Goal: Information Seeking & Learning: Learn about a topic

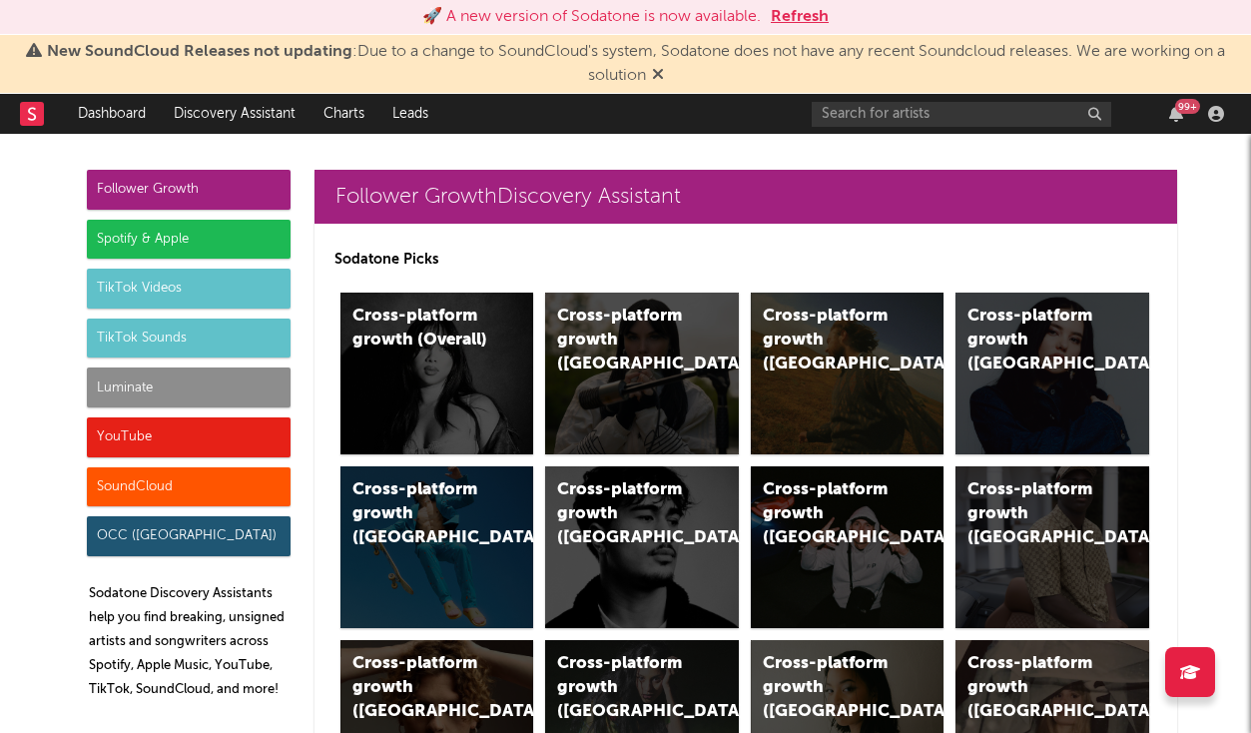
scroll to position [9627, 0]
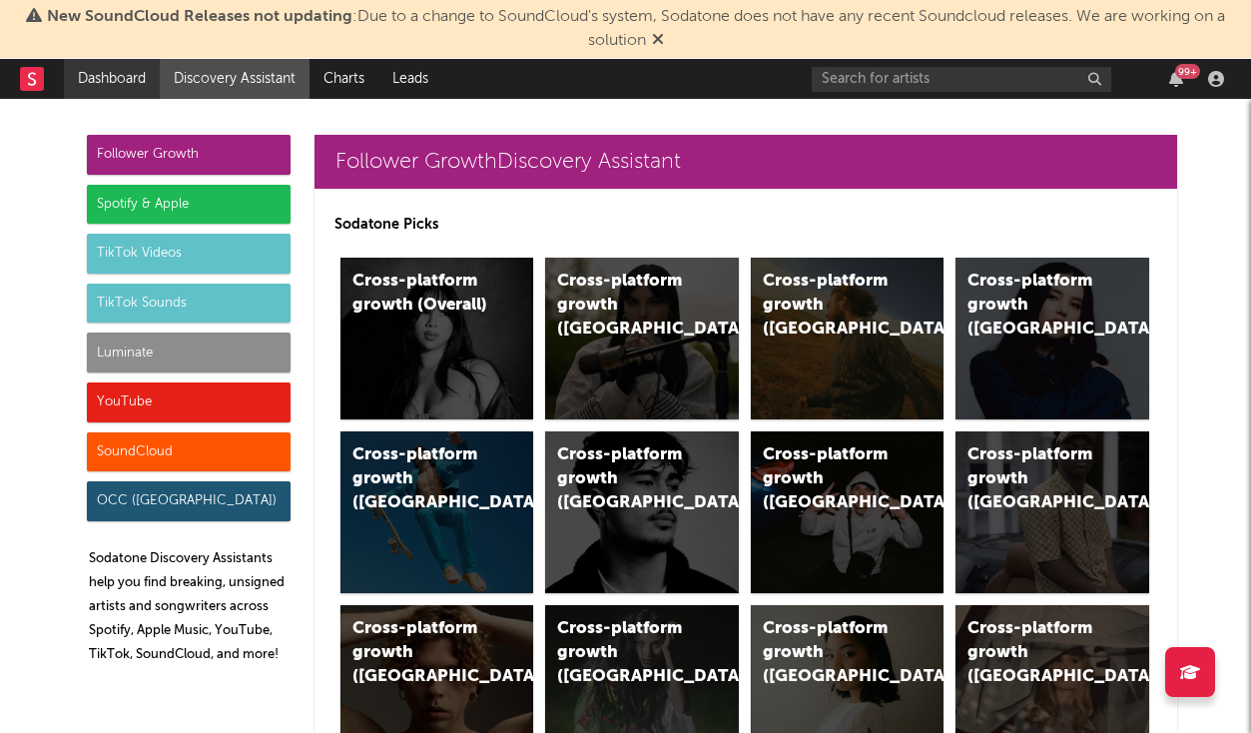
click at [79, 81] on link "Dashboard" at bounding box center [112, 79] width 96 height 40
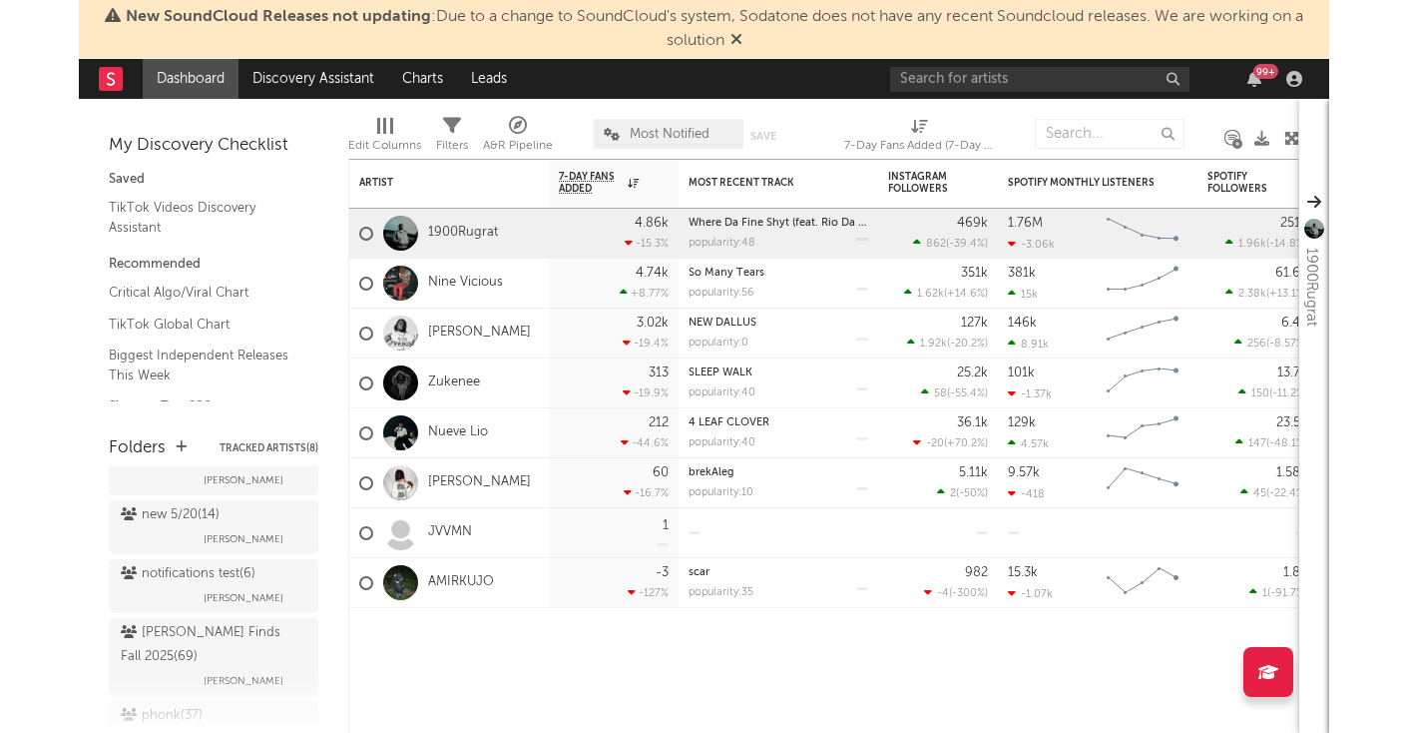
scroll to position [673, 0]
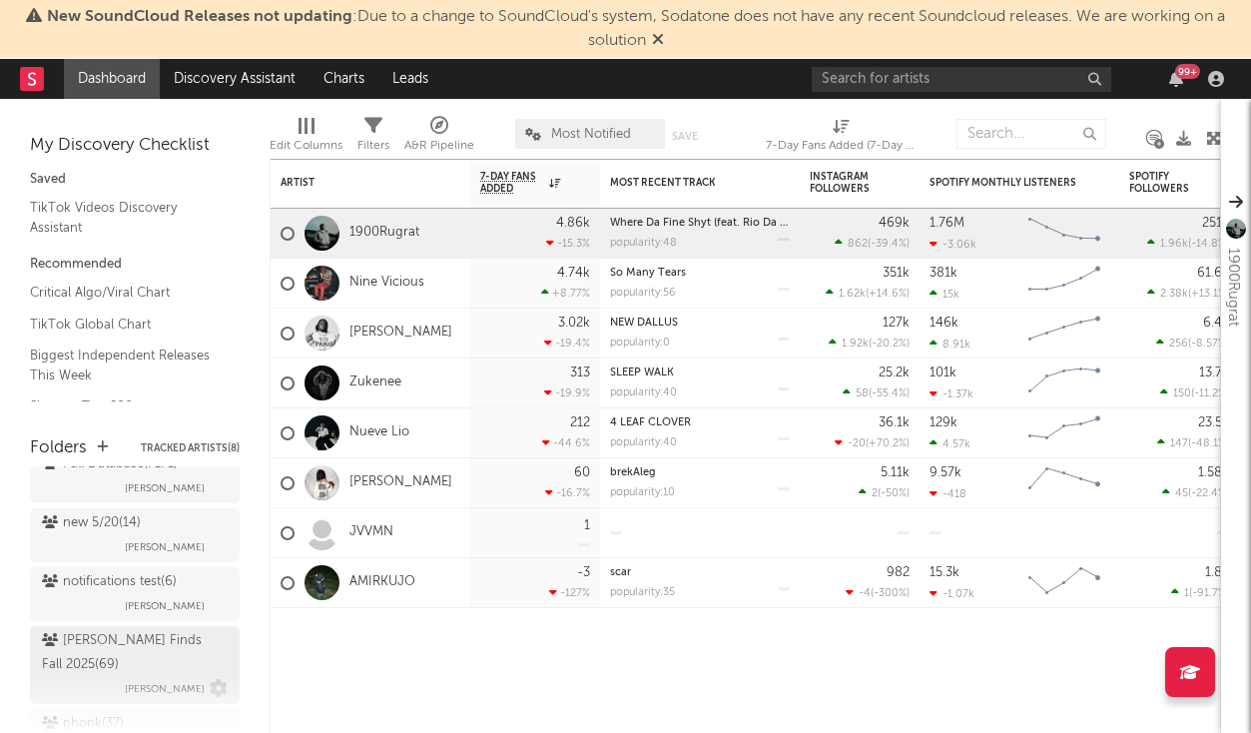
click at [118, 647] on div "[PERSON_NAME] Finds Fall 2025 ( 69 )" at bounding box center [132, 653] width 181 height 48
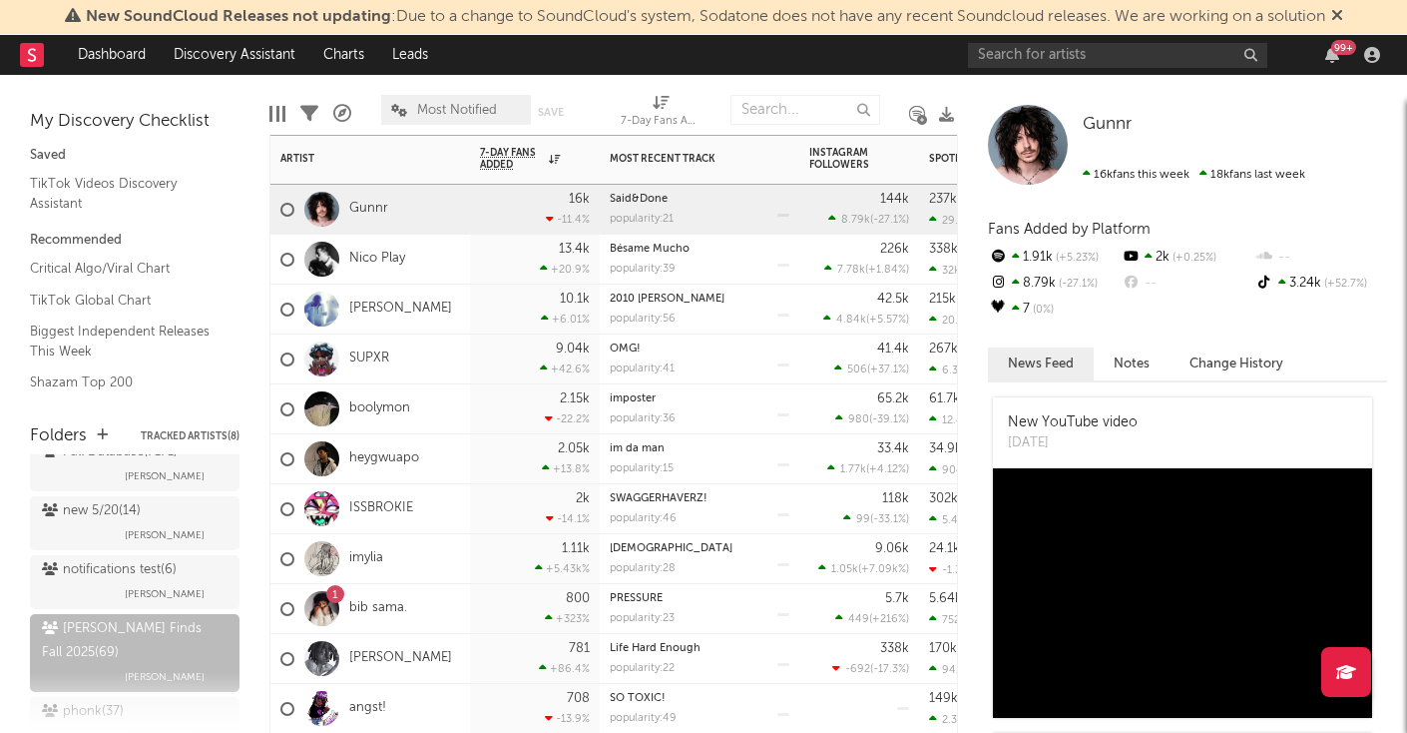
click at [752, 336] on div "OMG! popularity: 41" at bounding box center [700, 358] width 180 height 49
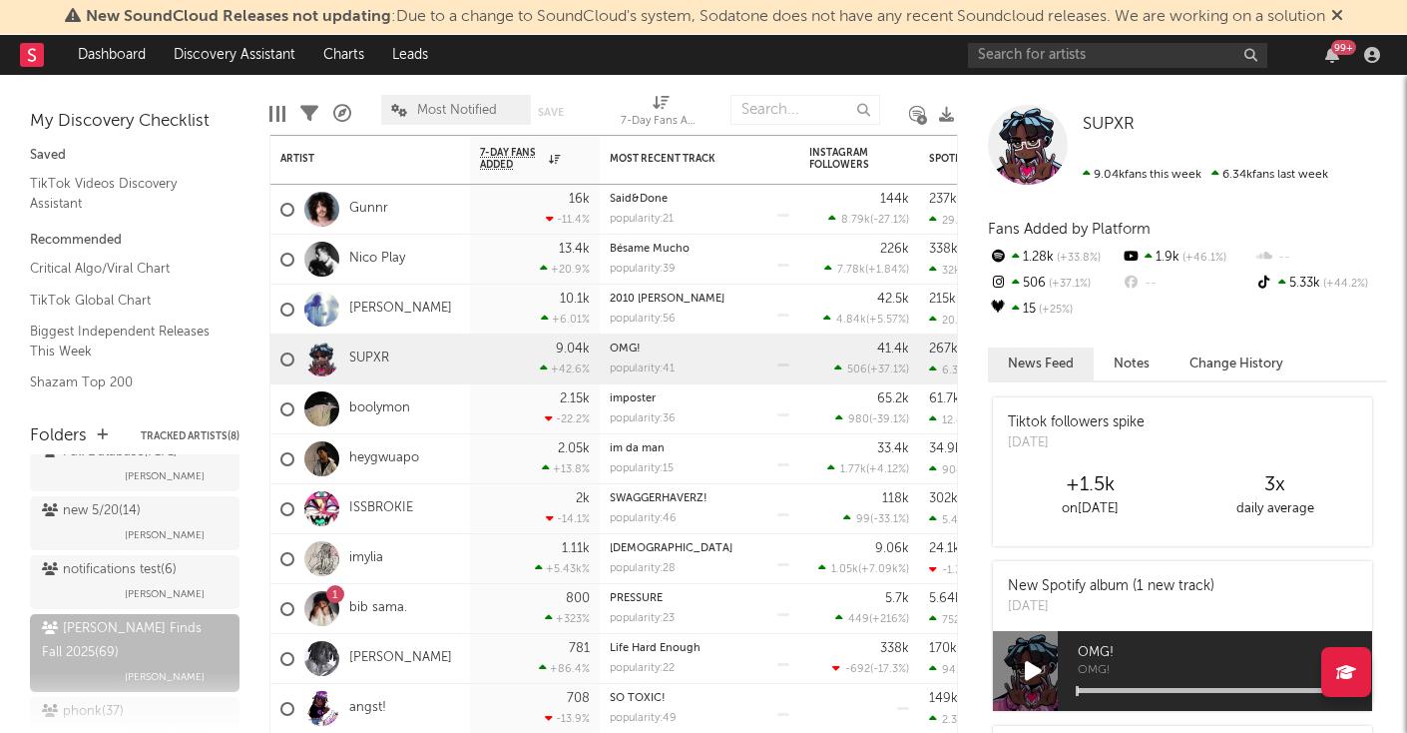
click at [939, 87] on div at bounding box center [946, 114] width 15 height 58
click at [596, 95] on div "Edit Columns Filters A&R Pipeline Most Notified Save Save as 7-Day Fans Added (…" at bounding box center [626, 105] width 715 height 60
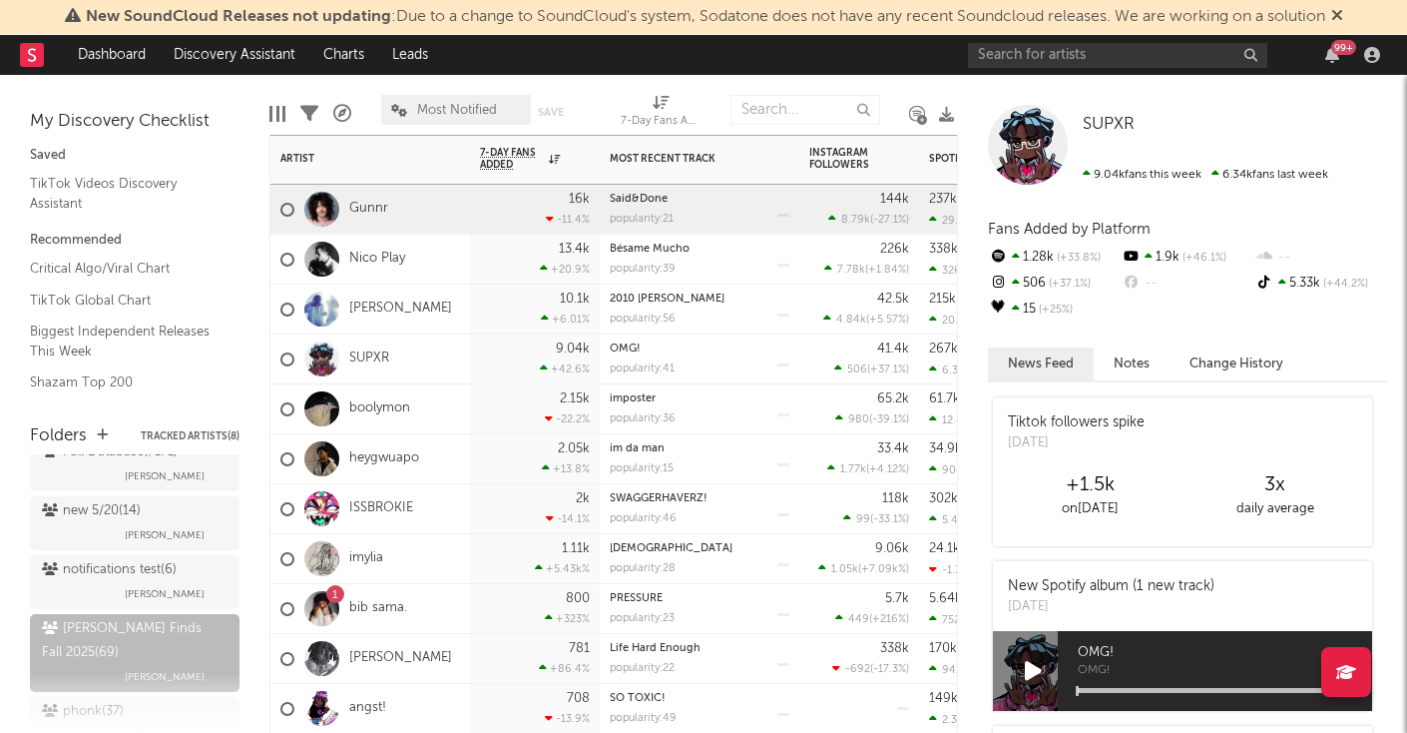
click at [482, 201] on div "16k -11.4 %" at bounding box center [535, 209] width 110 height 49
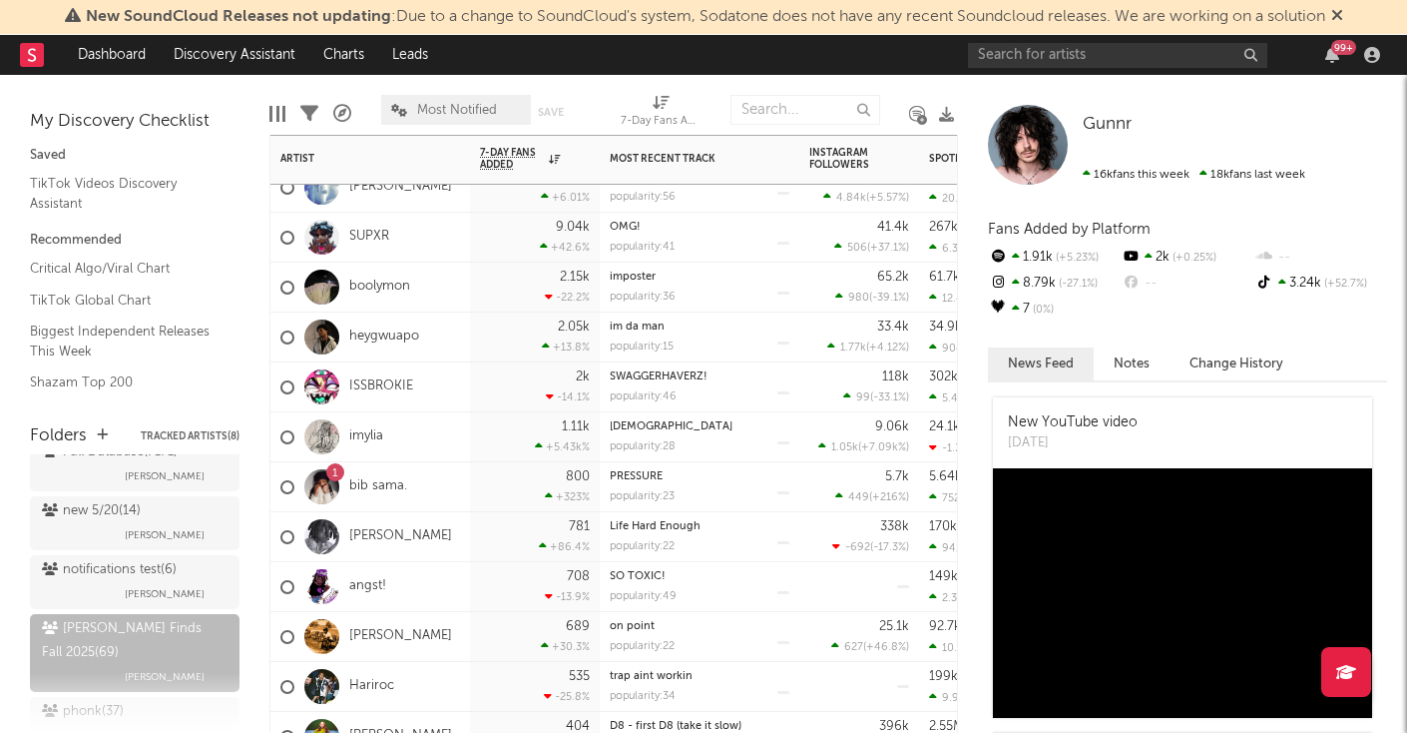
click at [476, 341] on div "2.05k +13.8 %" at bounding box center [535, 337] width 130 height 50
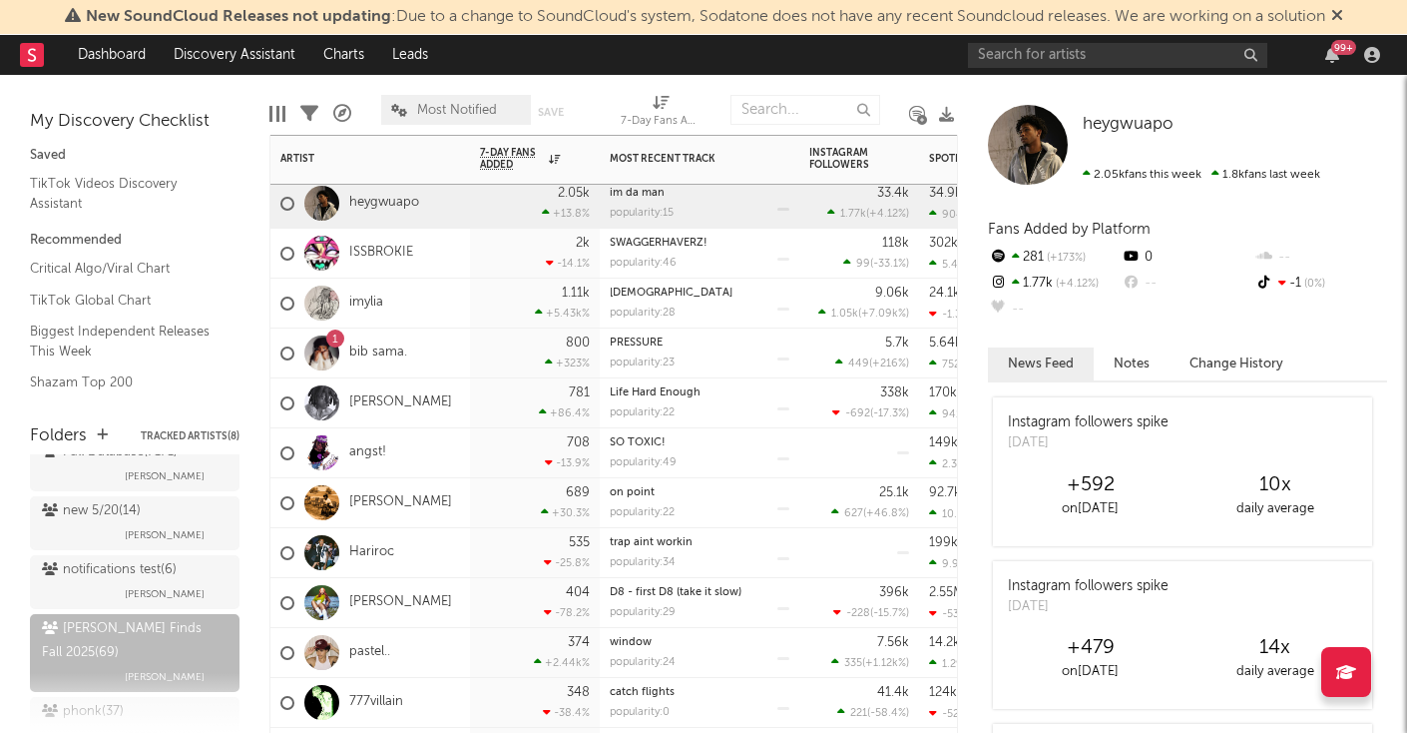
click at [780, 212] on div at bounding box center [783, 213] width 12 height 11
click at [914, 78] on div "Edit Columns Filters A&R Pipeline Most Notified Save Save as 7-Day Fans Added (…" at bounding box center [626, 105] width 715 height 60
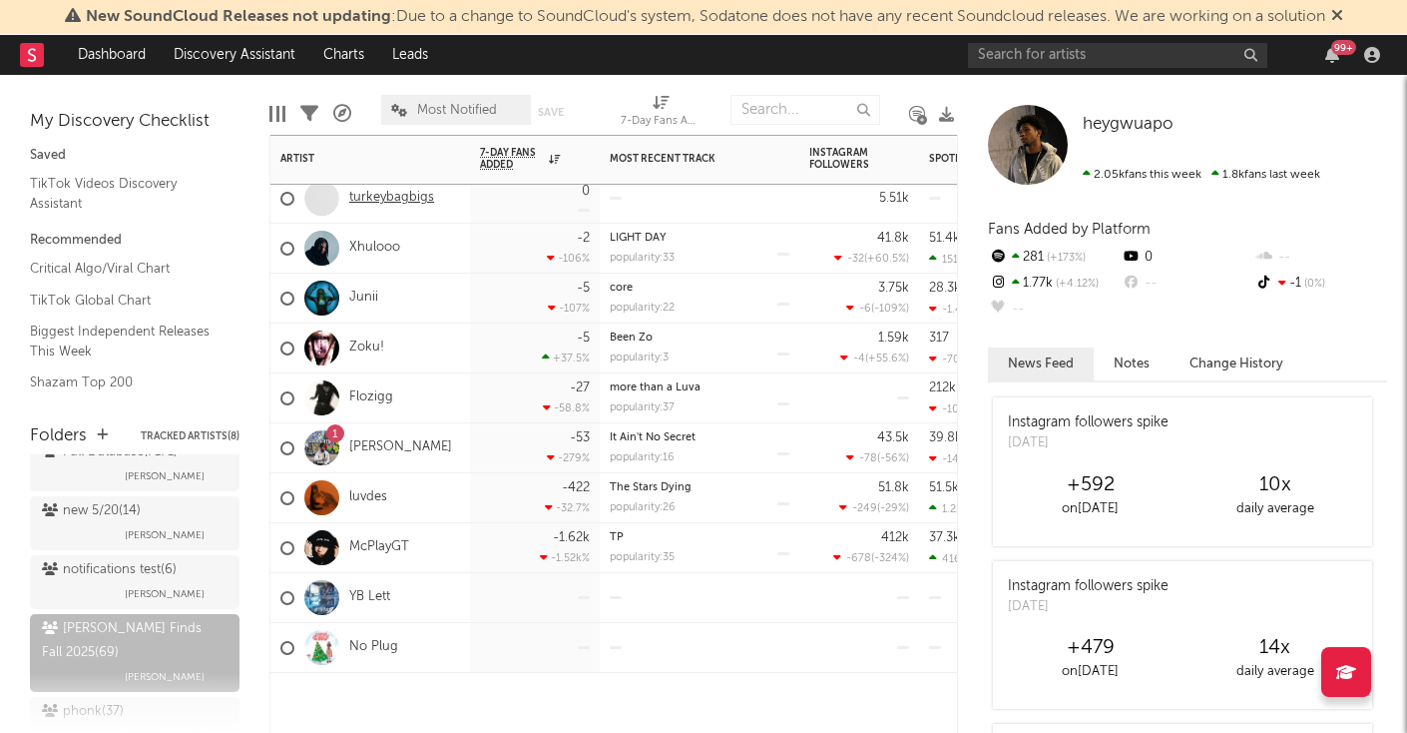
click at [415, 195] on link "turkeybagbigs" at bounding box center [391, 198] width 85 height 17
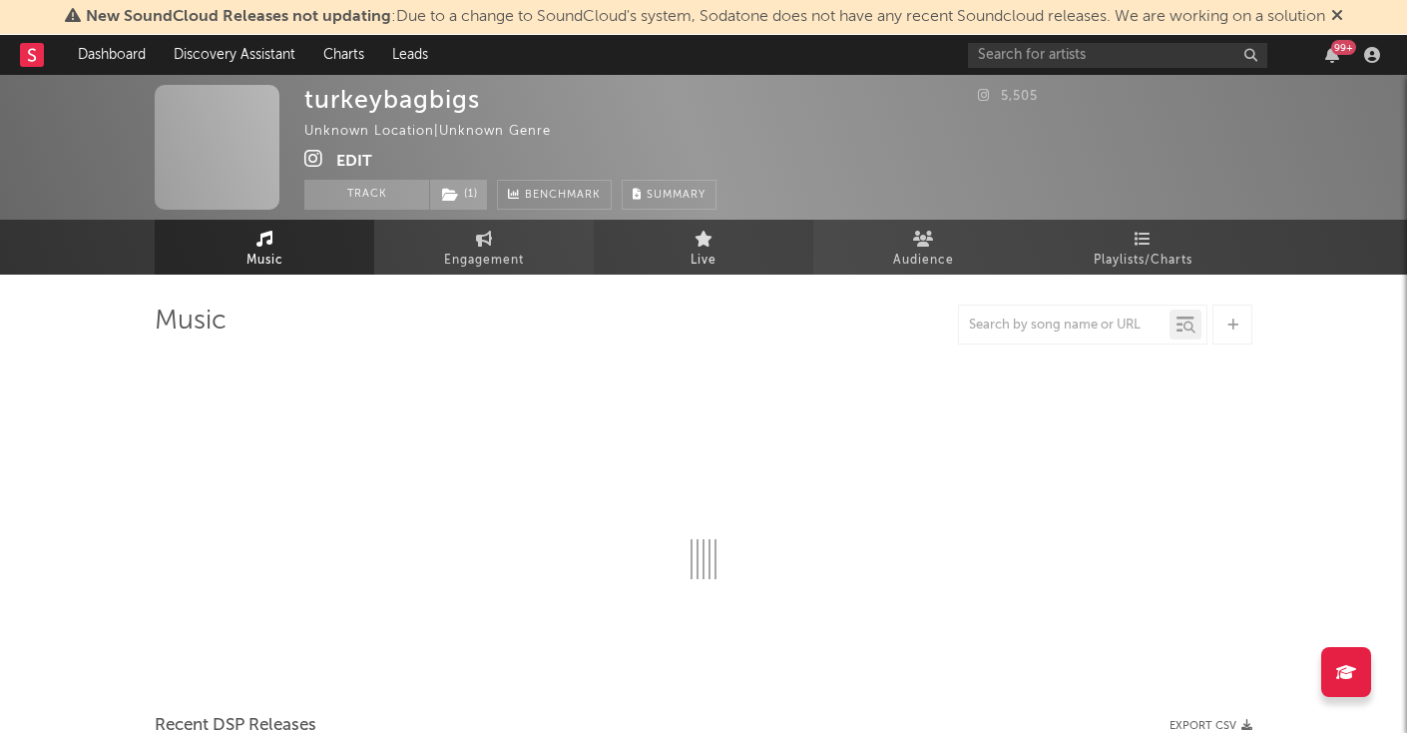
select select "1w"
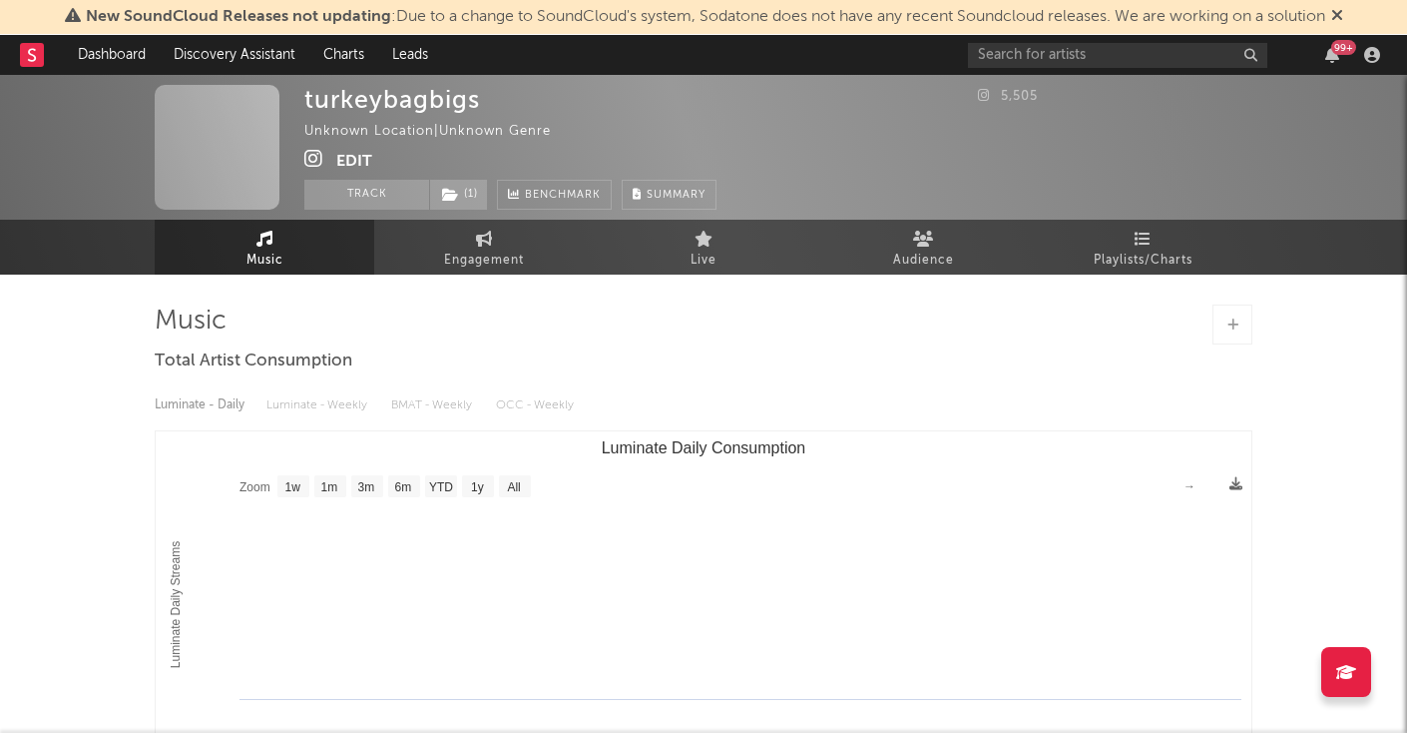
click at [311, 164] on icon at bounding box center [313, 159] width 19 height 20
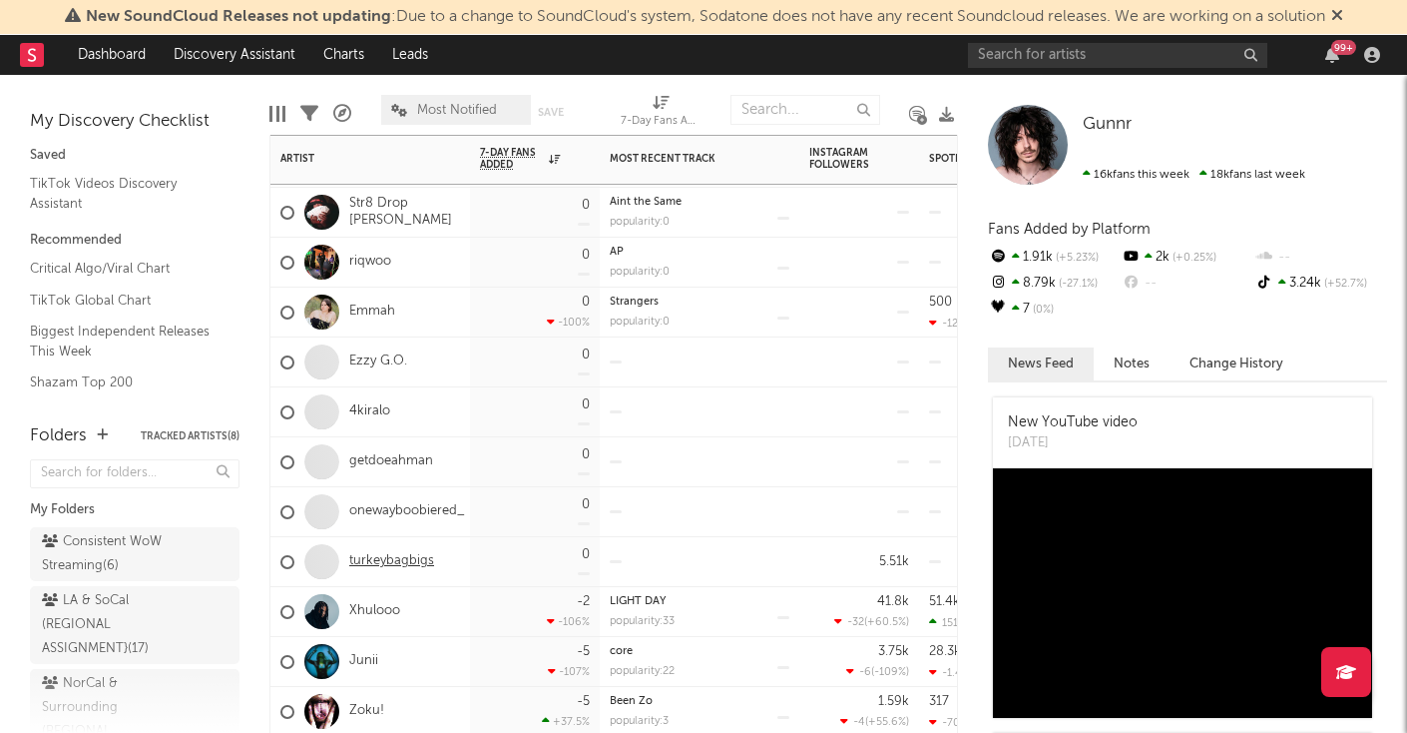
click at [413, 557] on link "turkeybagbigs" at bounding box center [391, 561] width 85 height 17
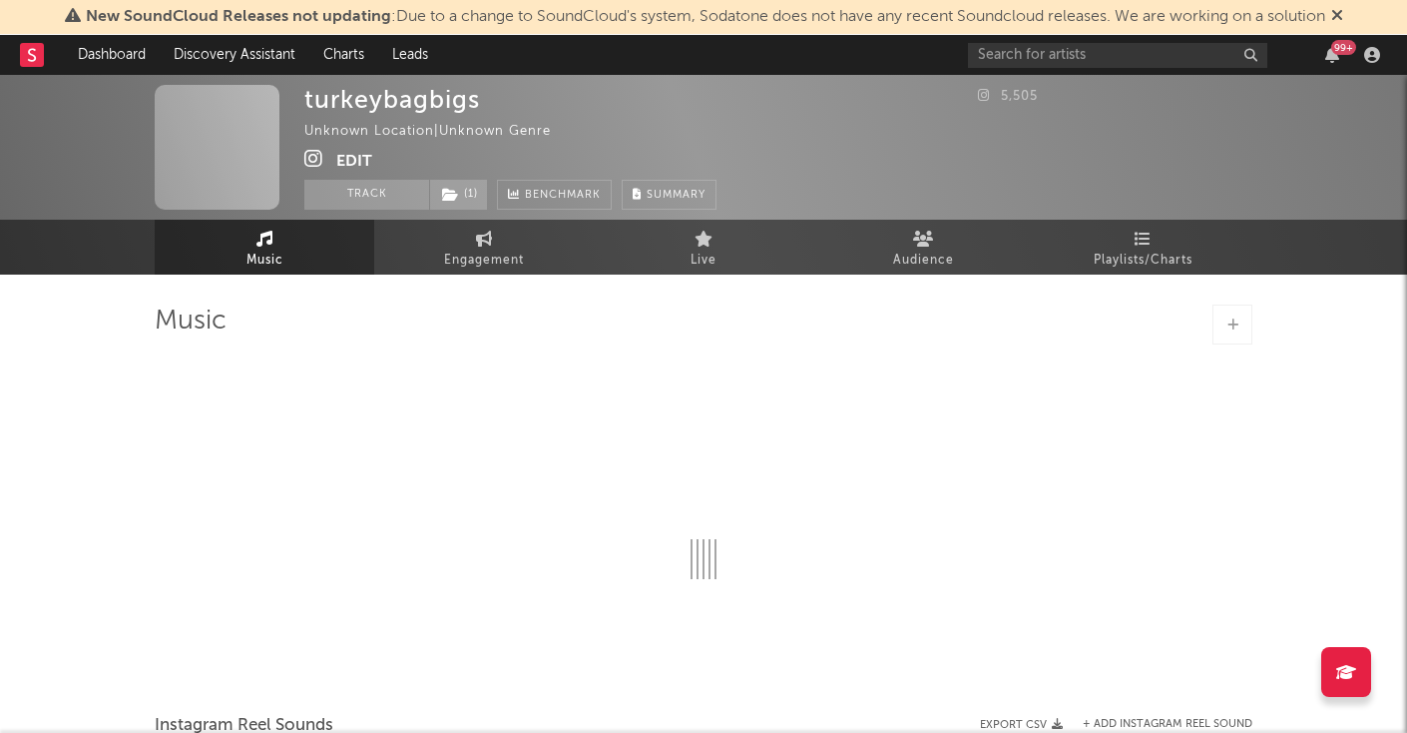
click at [359, 161] on button "Edit" at bounding box center [354, 161] width 36 height 25
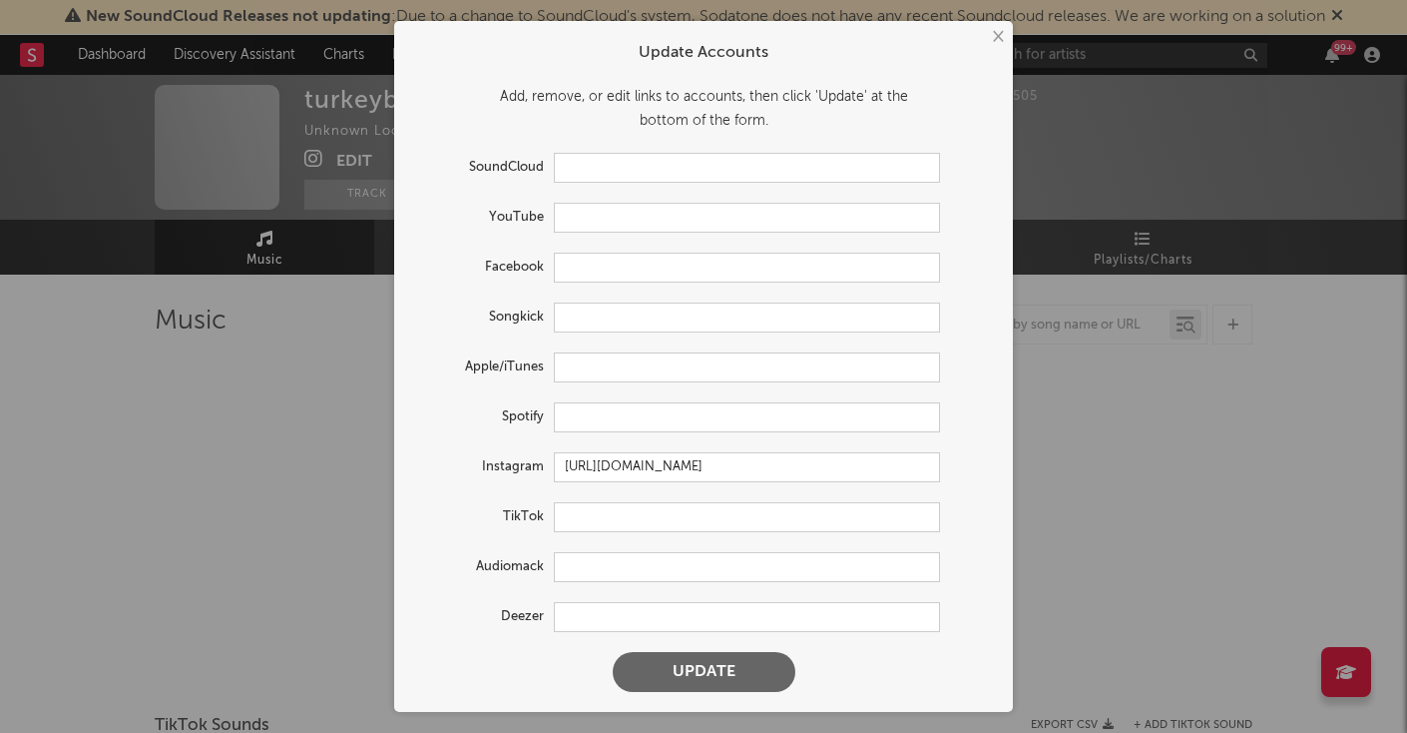
select select "1w"
click at [586, 220] on input "text" at bounding box center [747, 218] width 386 height 30
paste input "[URL][DOMAIN_NAME]"
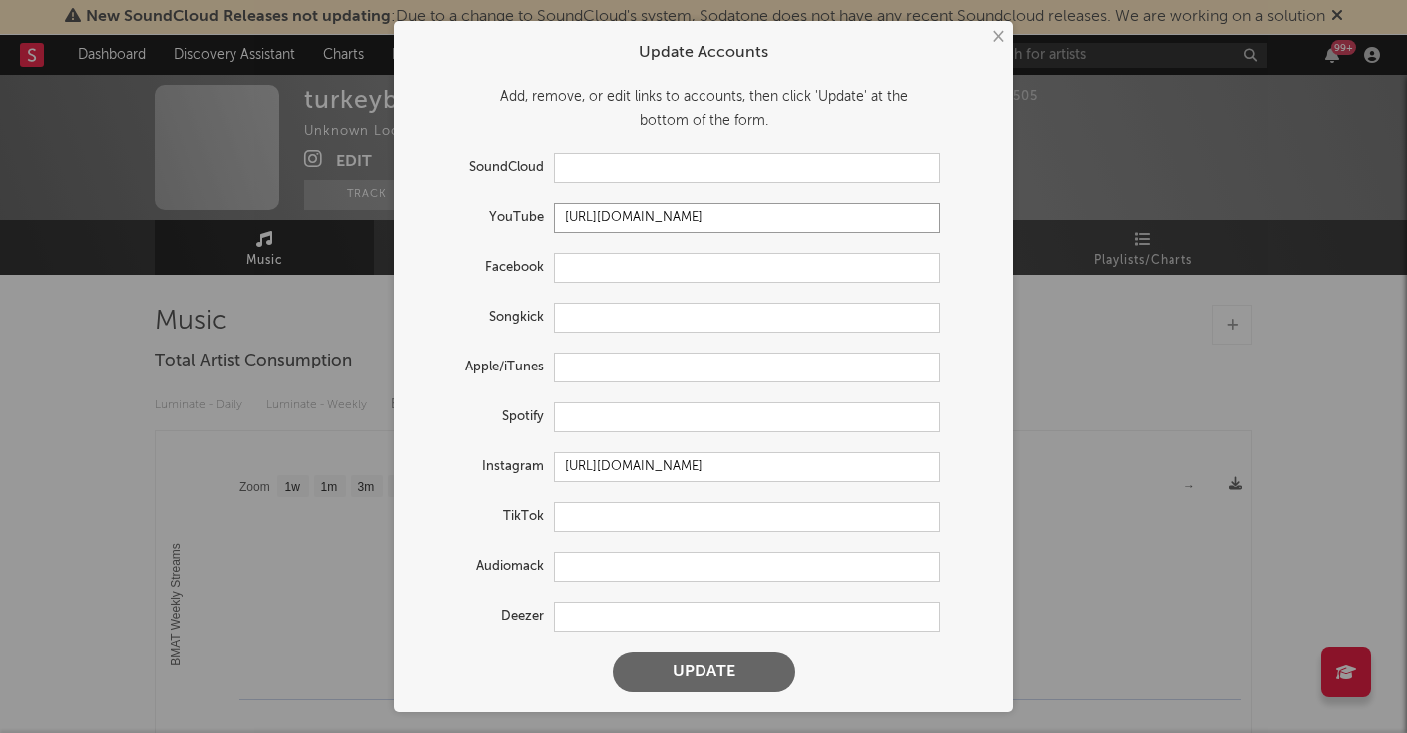
type input "[URL][DOMAIN_NAME]"
click at [692, 657] on button "Update" at bounding box center [704, 672] width 183 height 40
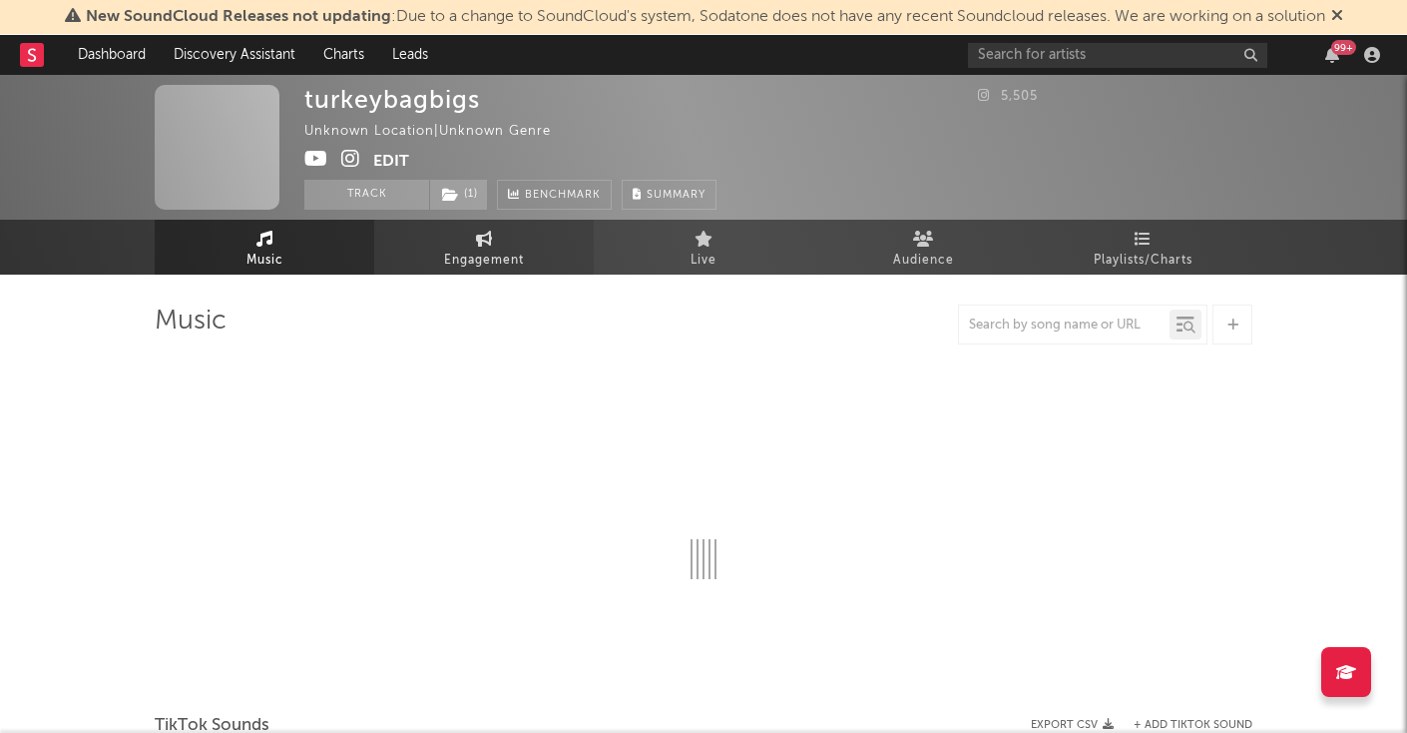
select select "1w"
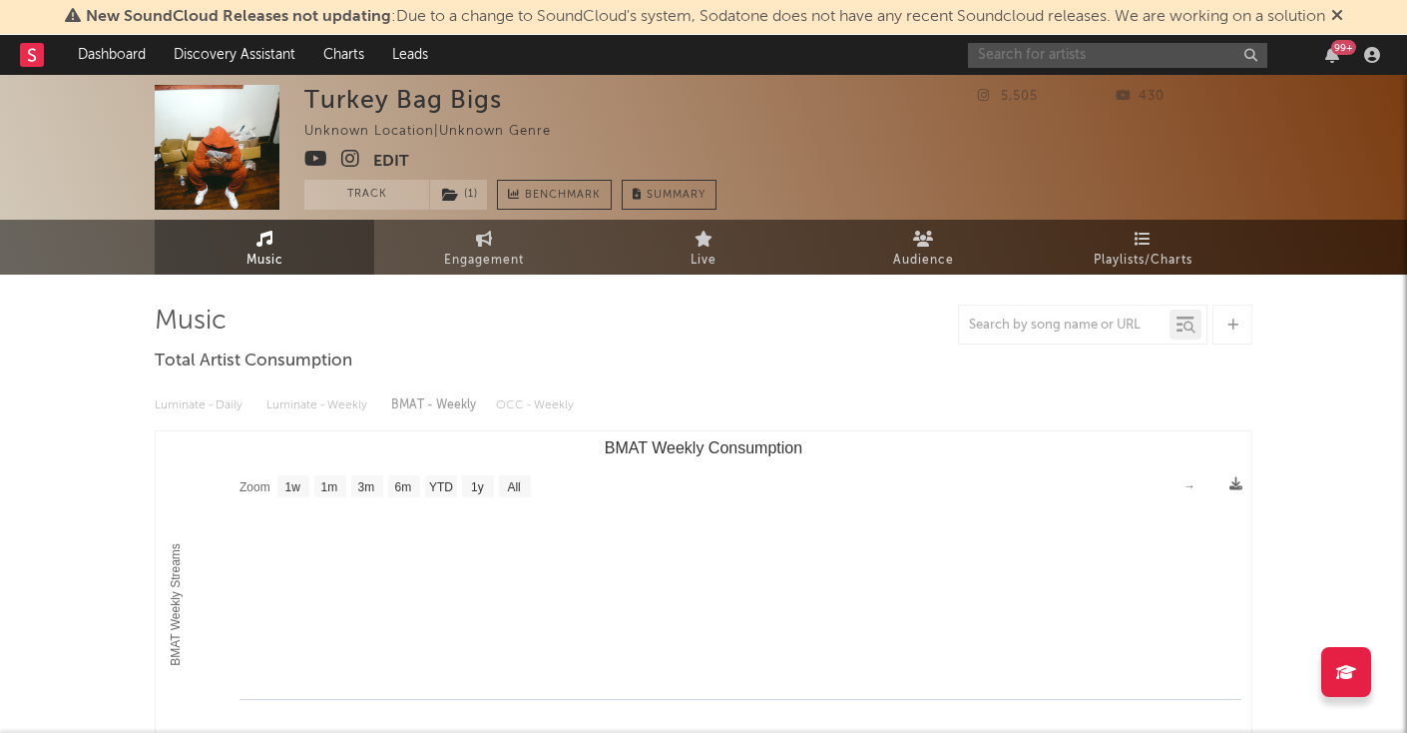
click at [1018, 53] on input "text" at bounding box center [1117, 55] width 299 height 25
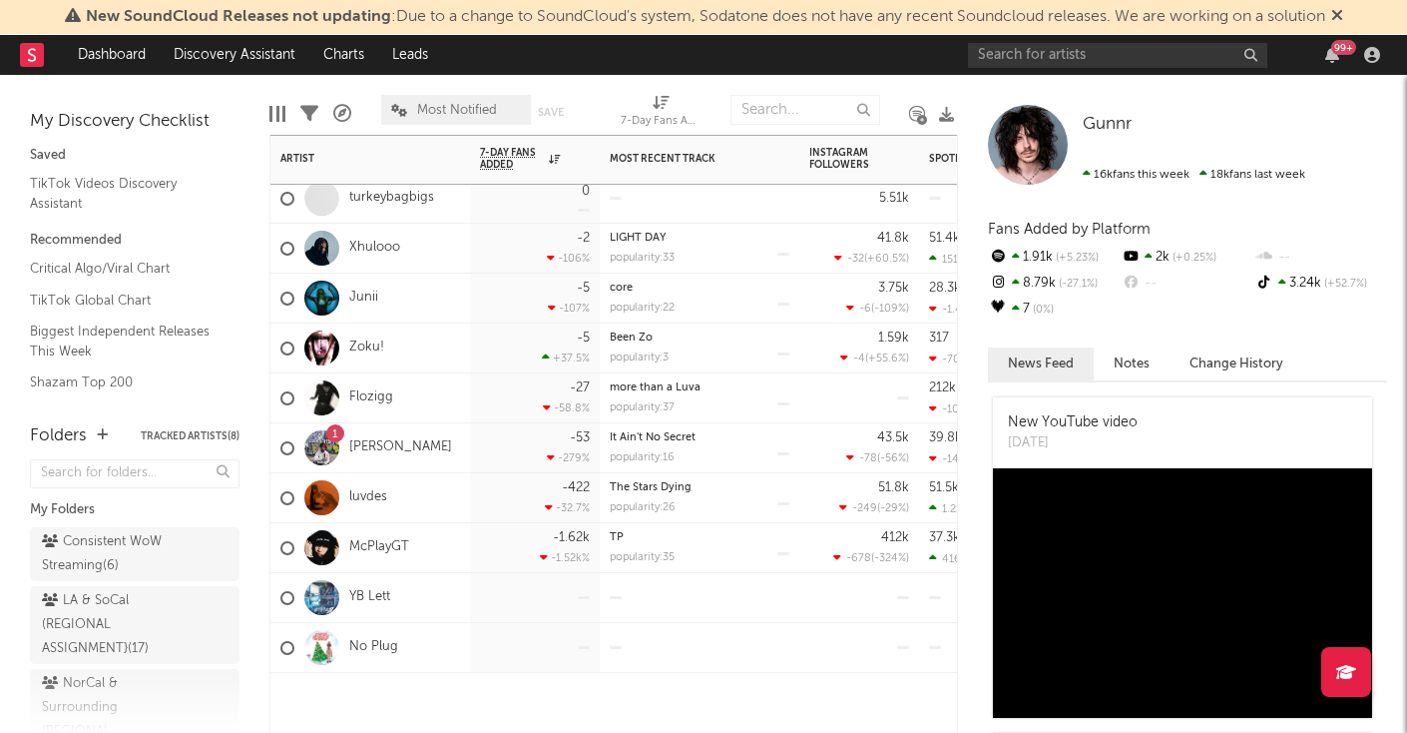
click at [600, 666] on div at bounding box center [700, 648] width 200 height 50
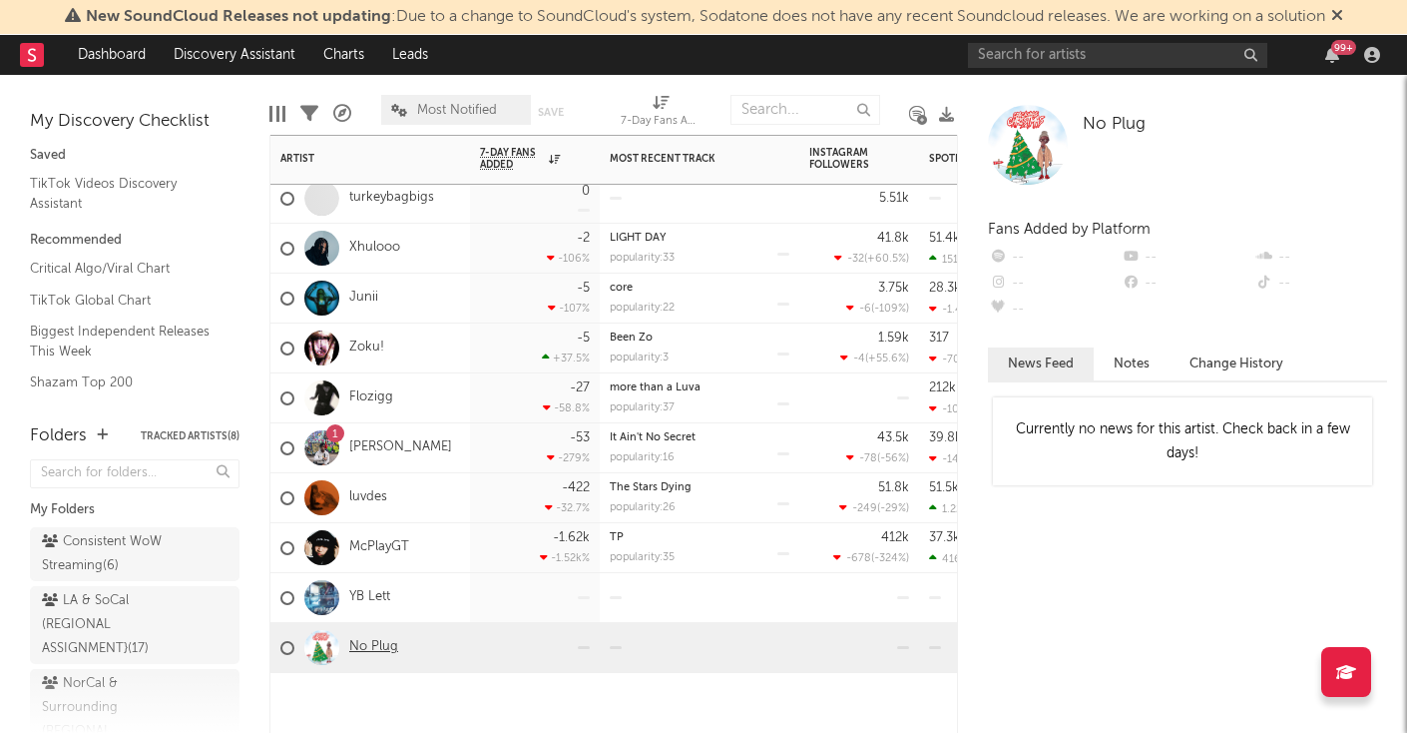
click at [386, 652] on link "No Plug" at bounding box center [373, 647] width 49 height 17
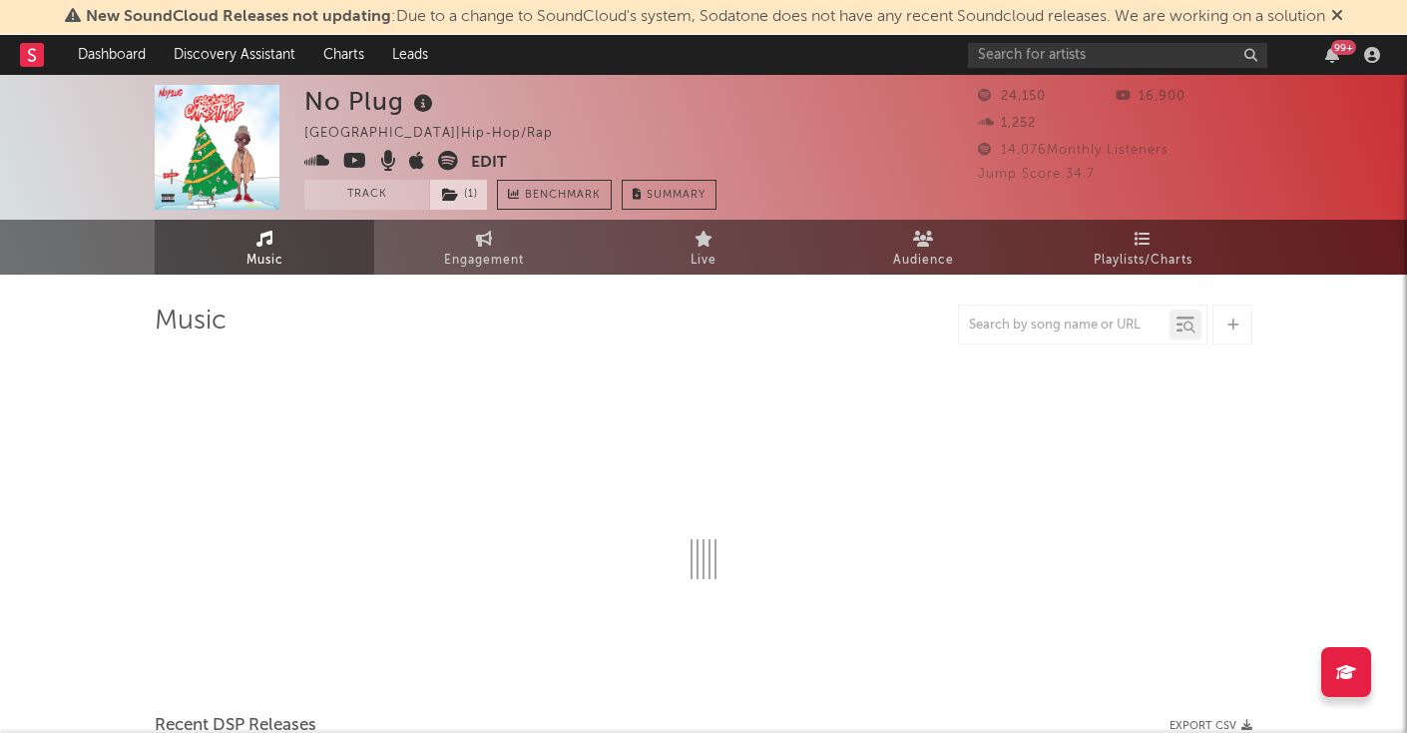
select select "6m"
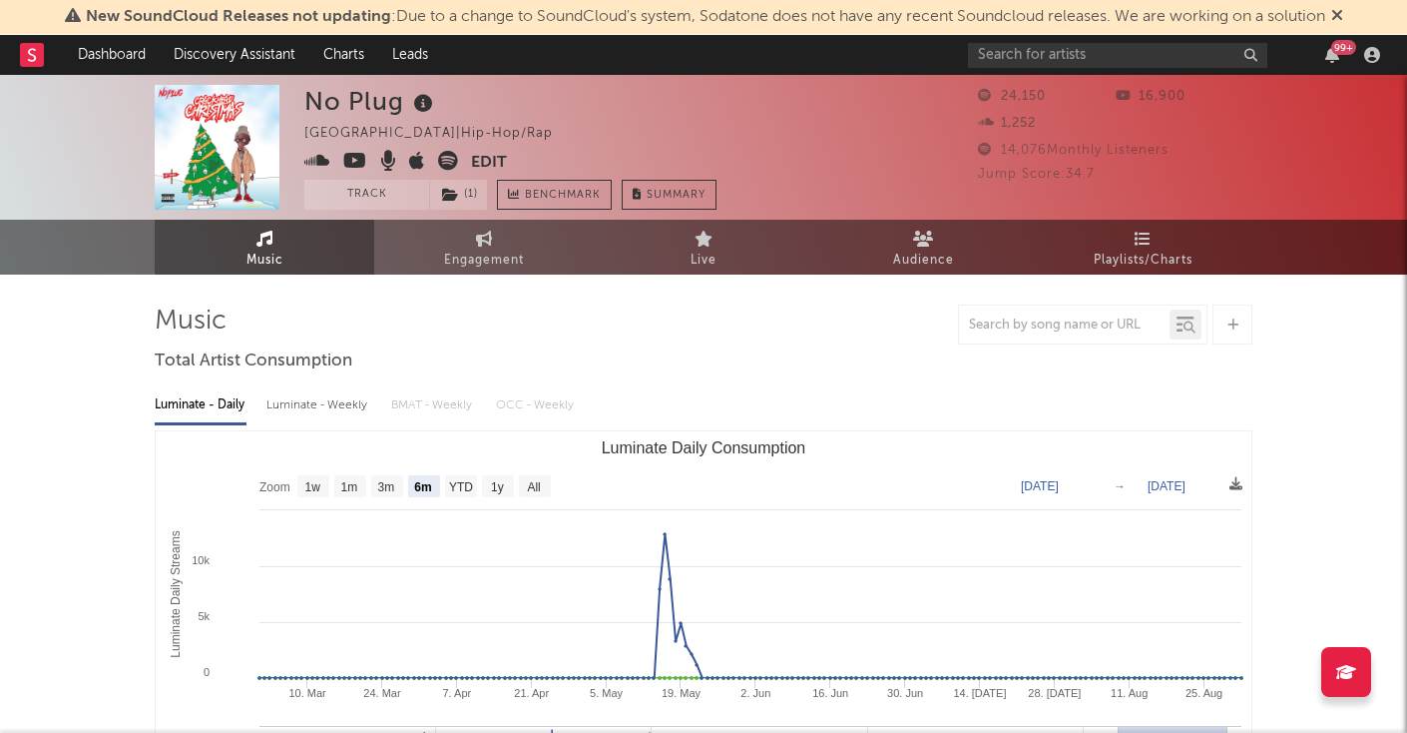
click at [362, 159] on icon at bounding box center [355, 161] width 24 height 20
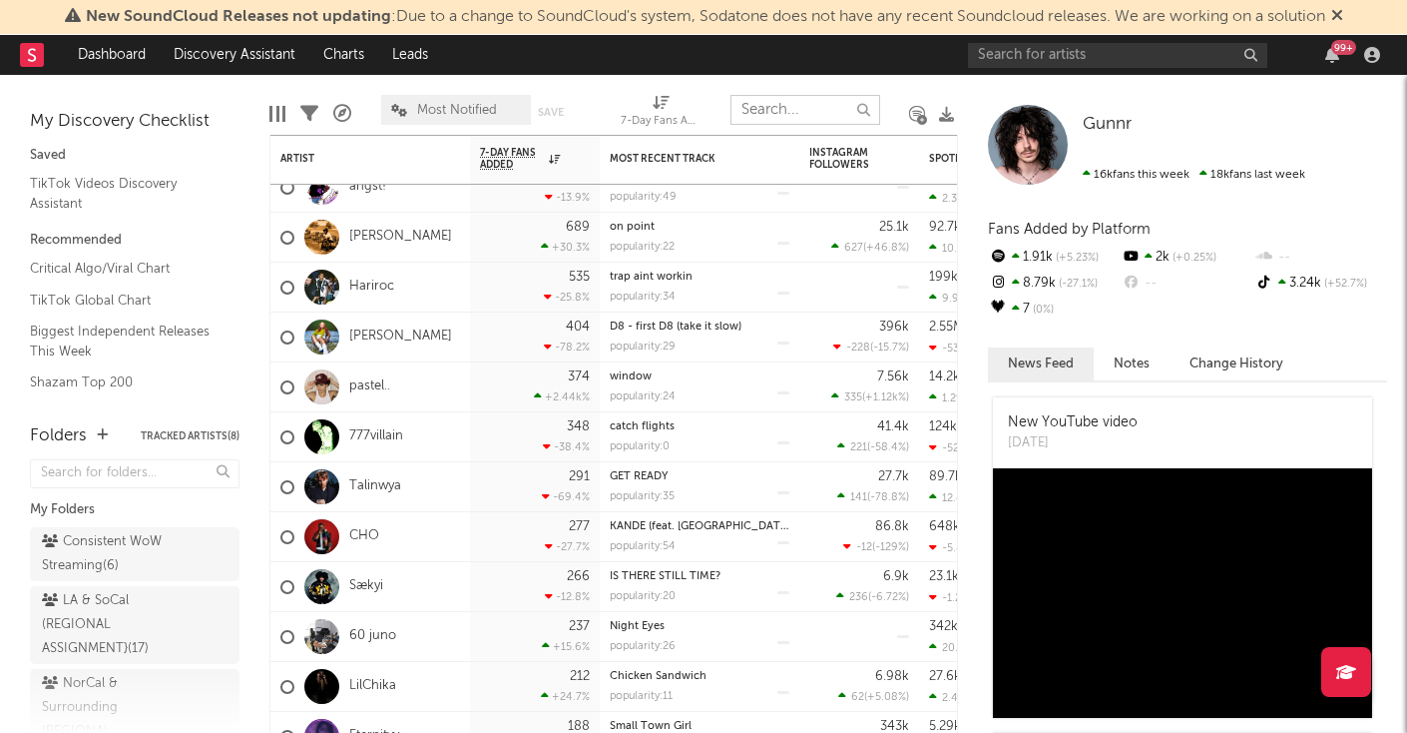
click at [776, 119] on input "text" at bounding box center [806, 110] width 150 height 30
type input "baby"
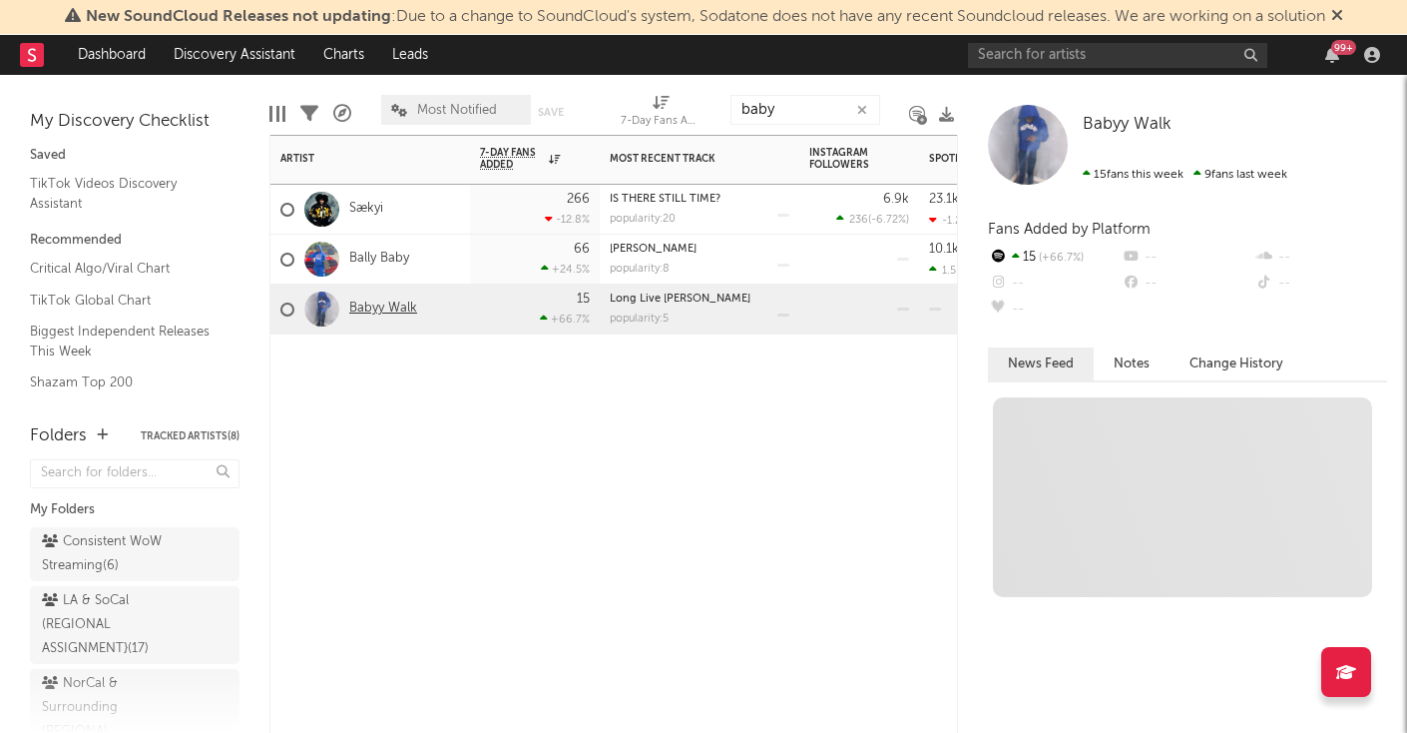
click at [388, 307] on link "Babyy Walk" at bounding box center [383, 308] width 68 height 17
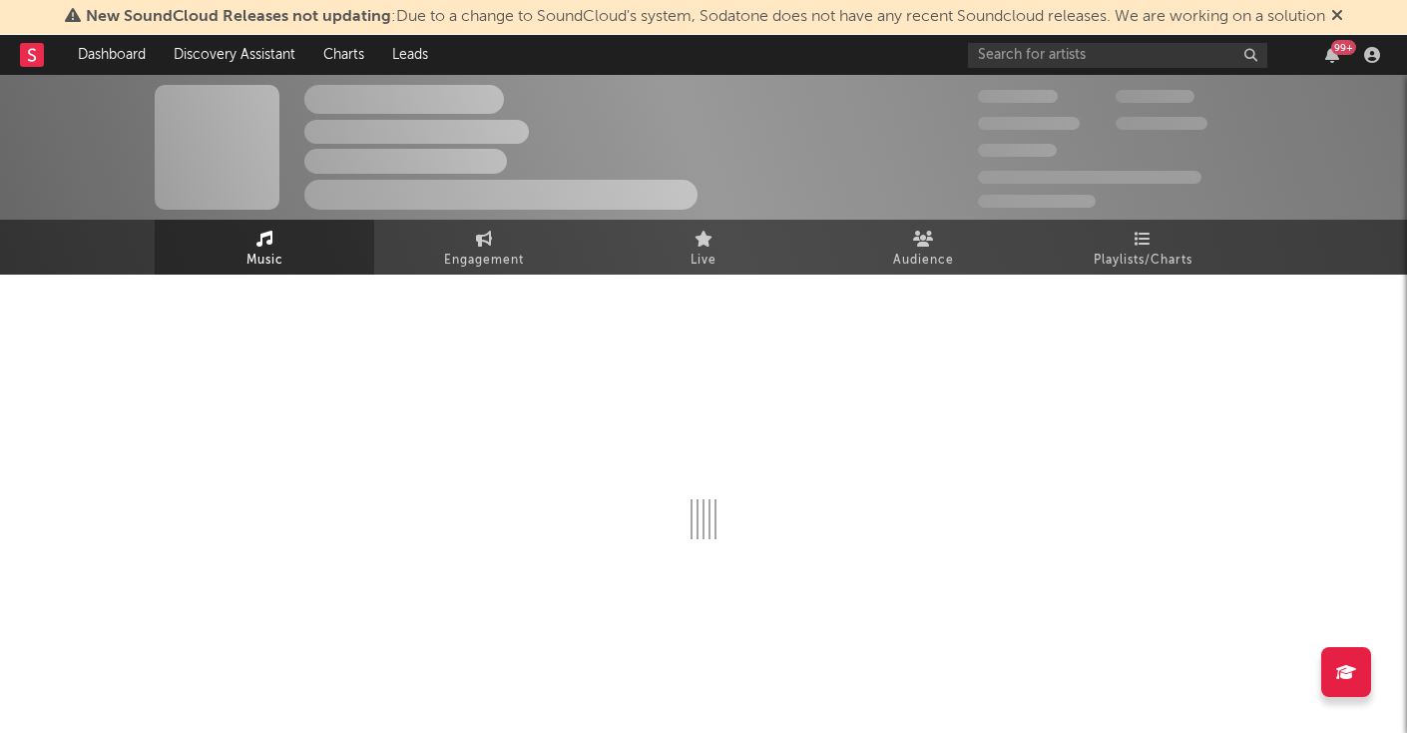
select select "1w"
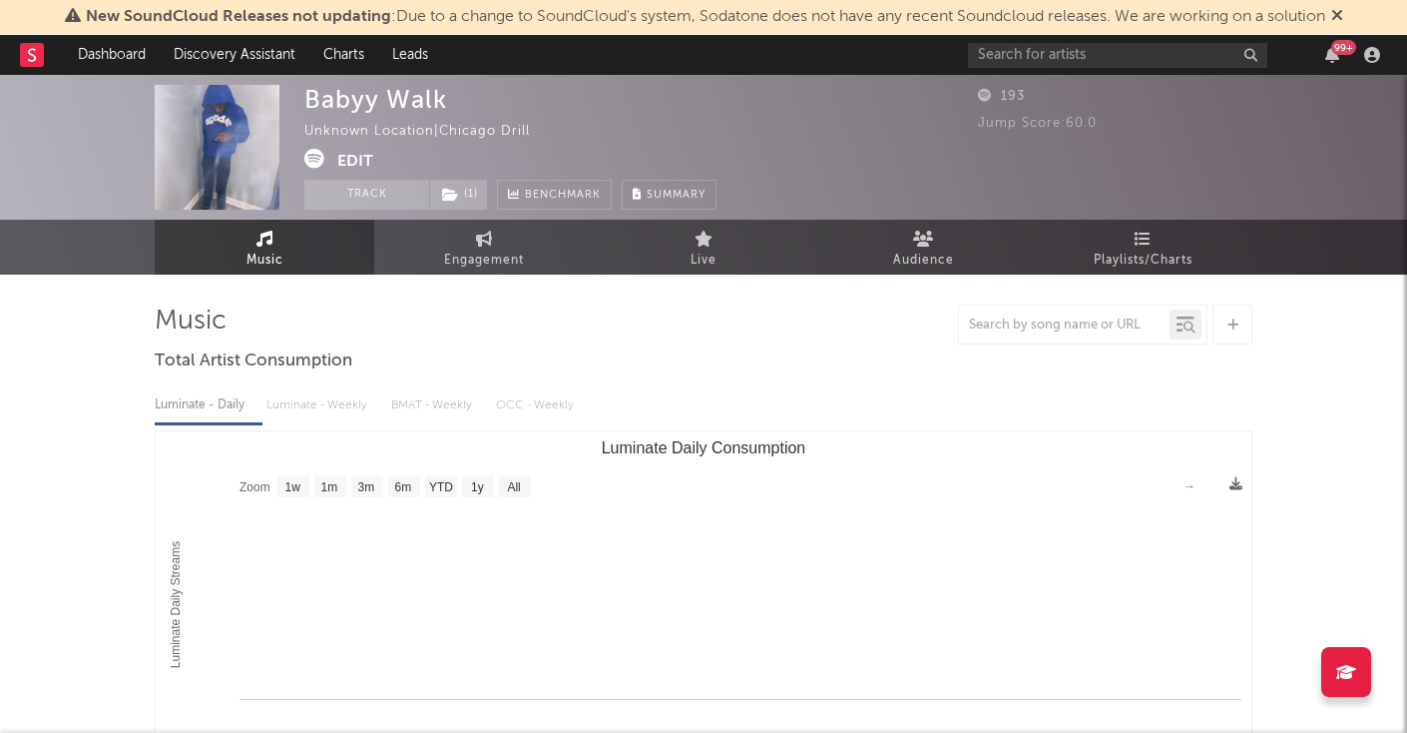
click at [310, 159] on icon at bounding box center [314, 159] width 20 height 20
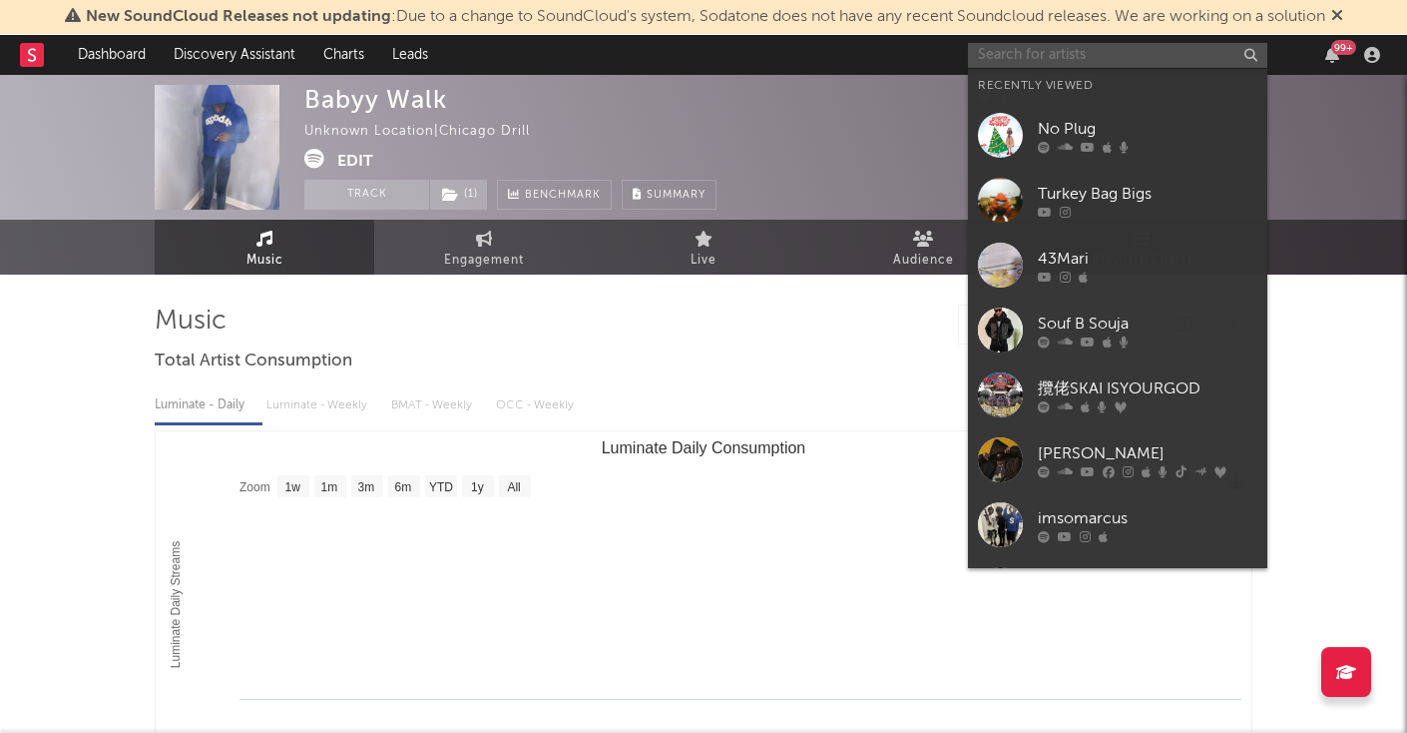
click at [985, 59] on input "text" at bounding box center [1117, 55] width 299 height 25
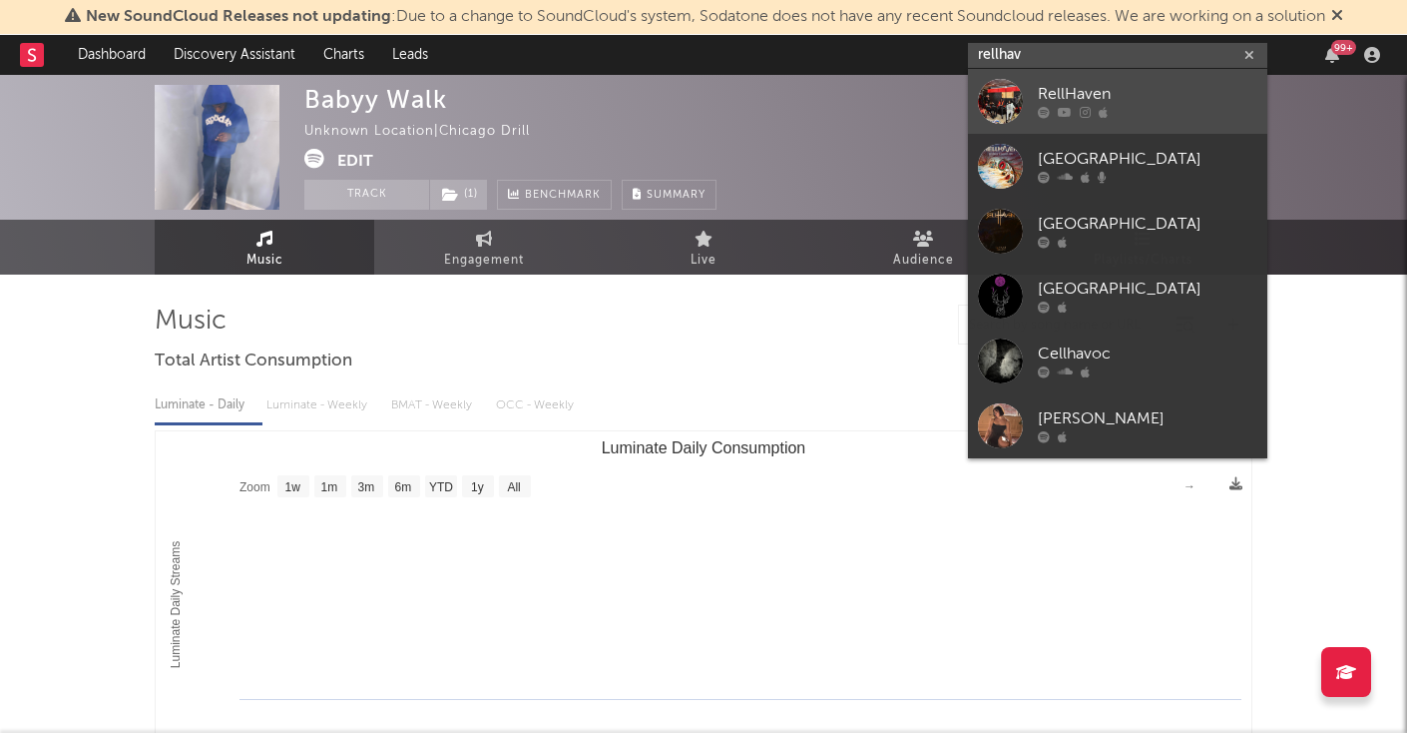
type input "rellhav"
click at [1096, 83] on div "RellHaven" at bounding box center [1148, 95] width 220 height 24
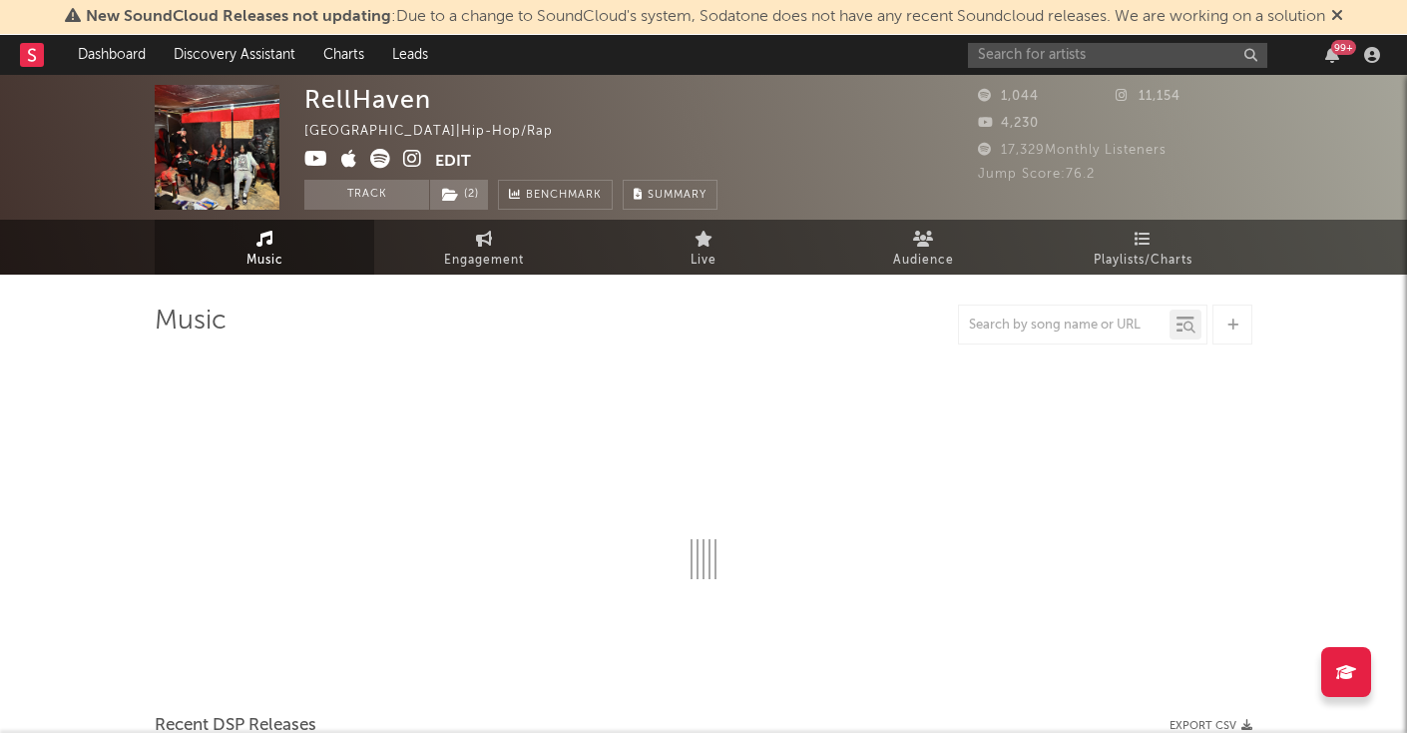
select select "6m"
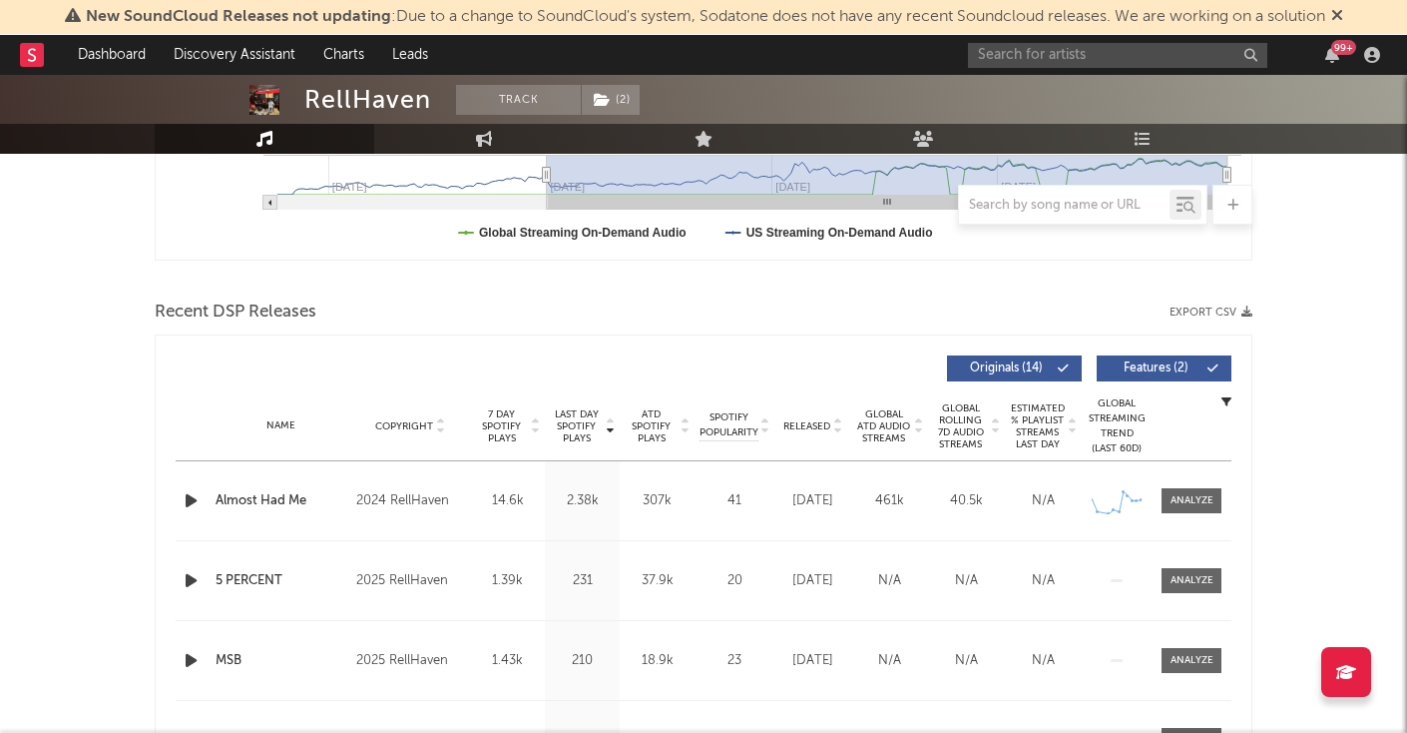
scroll to position [579, 0]
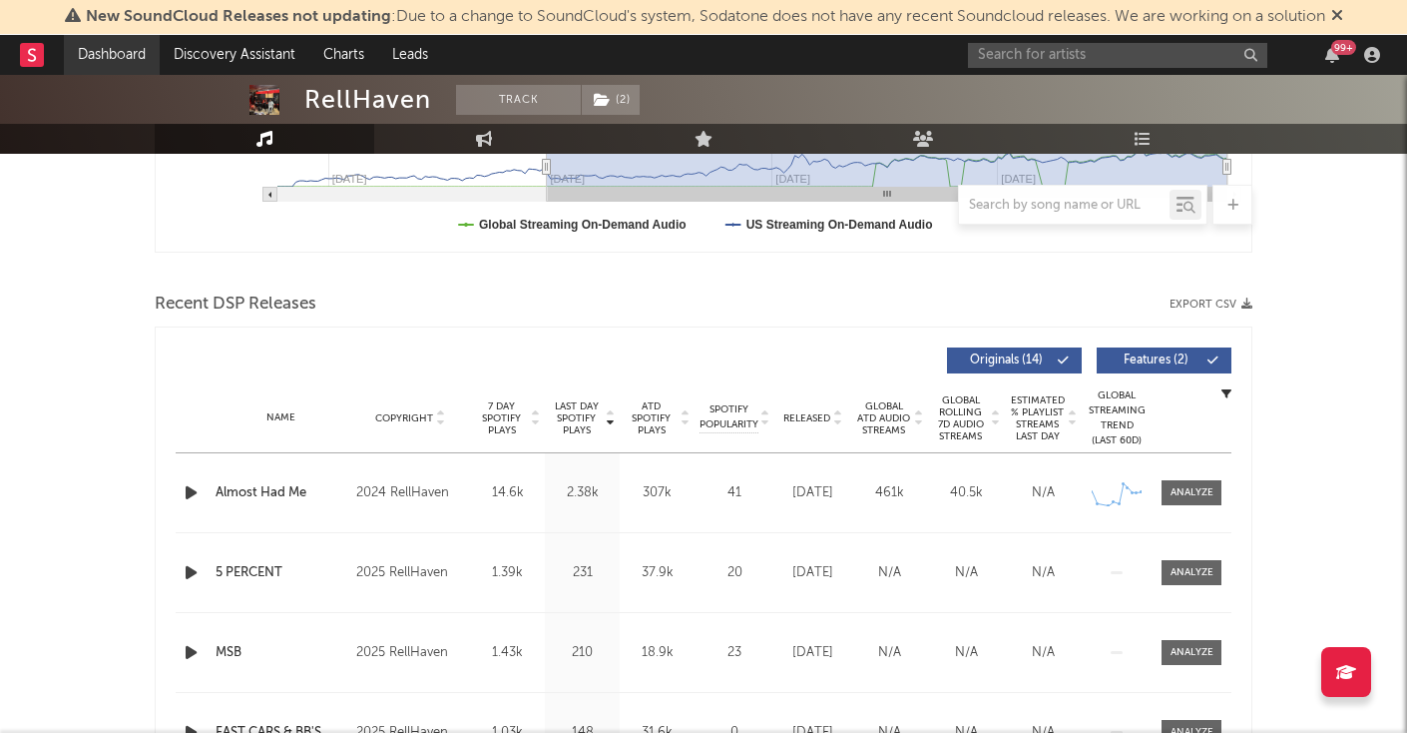
click at [127, 49] on link "Dashboard" at bounding box center [112, 55] width 96 height 40
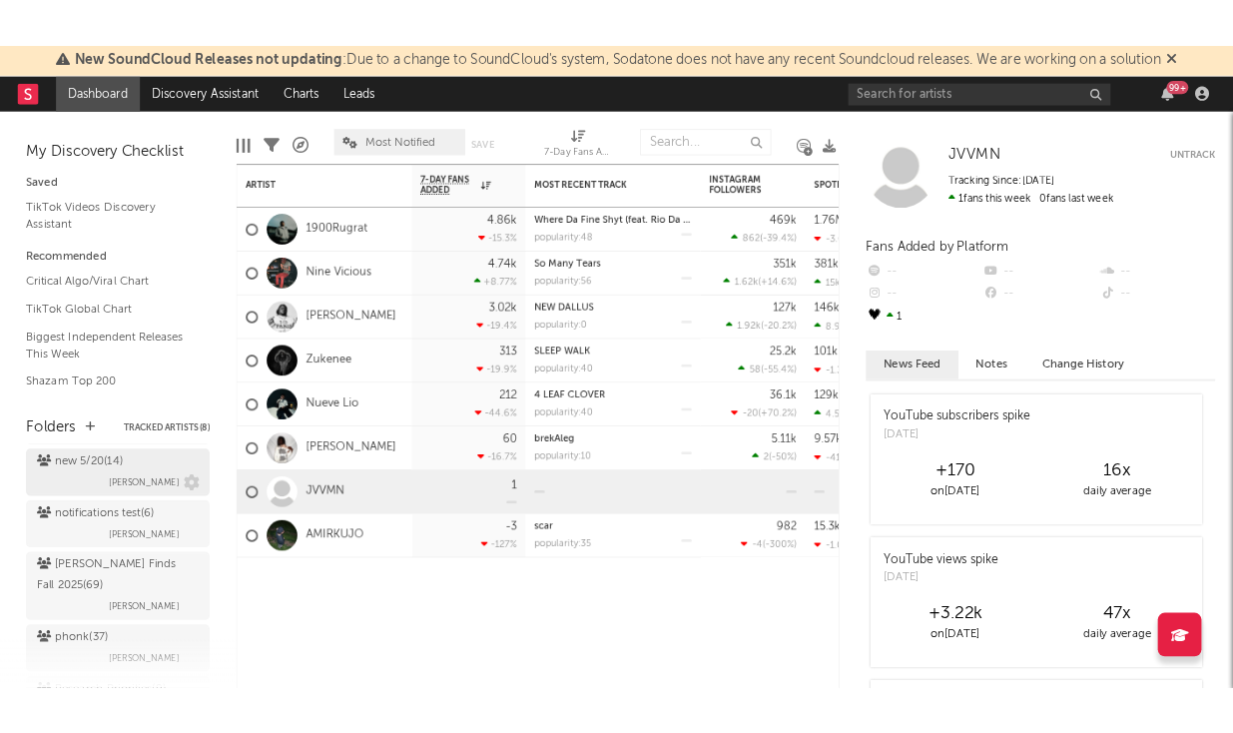
scroll to position [719, 0]
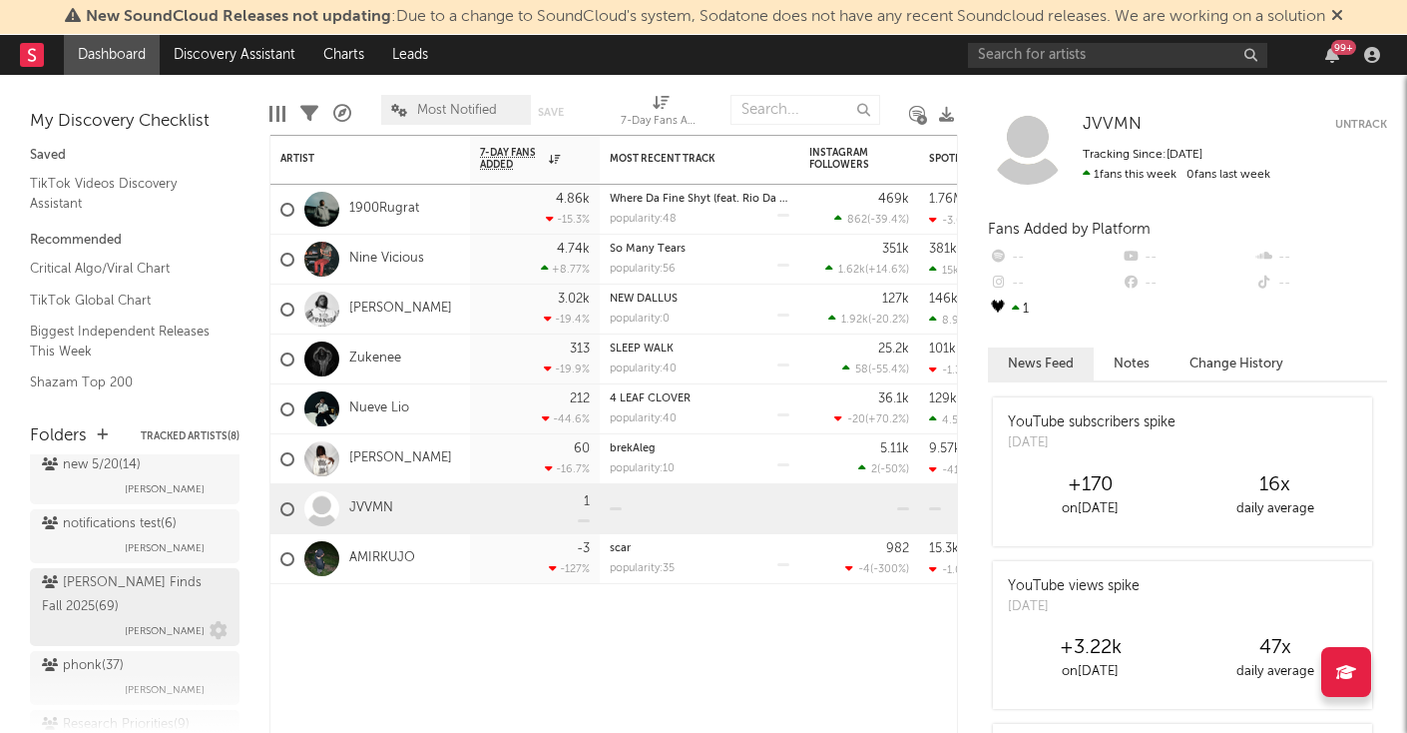
click at [119, 607] on div "[PERSON_NAME] Finds Fall 2025 ( 69 ) [PERSON_NAME]" at bounding box center [135, 607] width 186 height 72
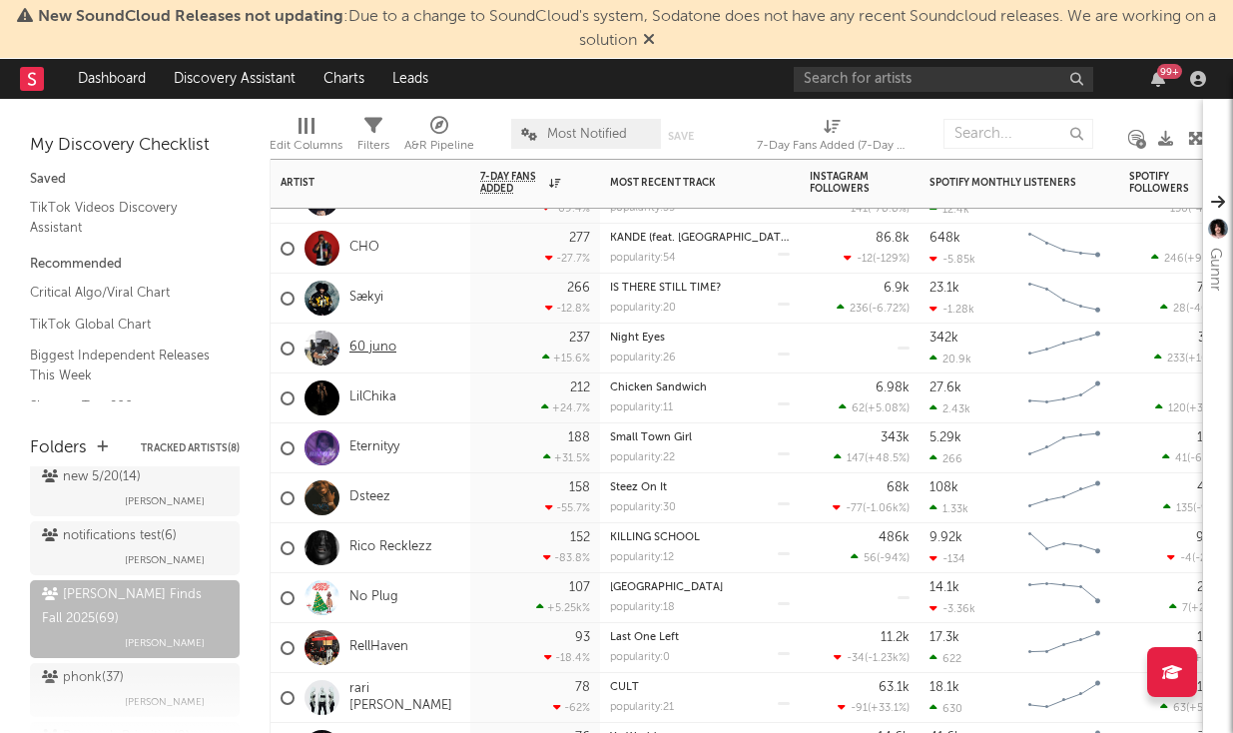
click at [379, 347] on link "60 juno" at bounding box center [372, 347] width 47 height 17
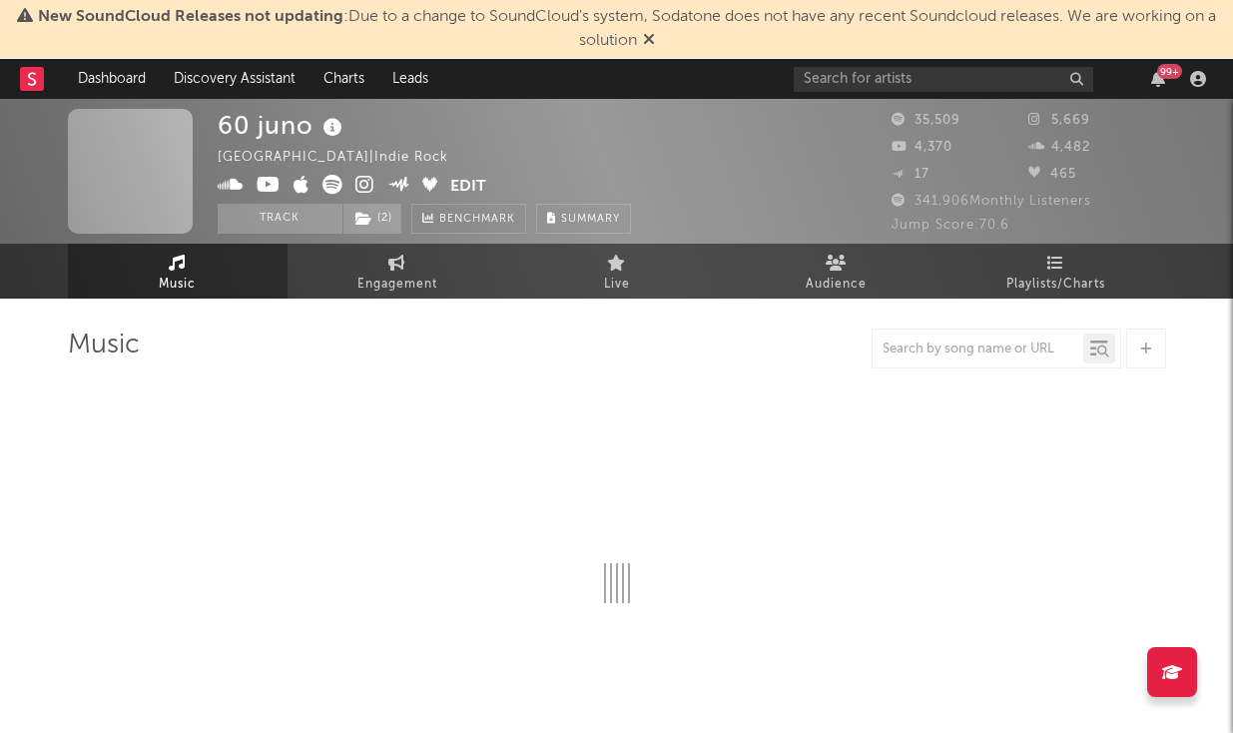
select select "6m"
